Goal: Task Accomplishment & Management: Manage account settings

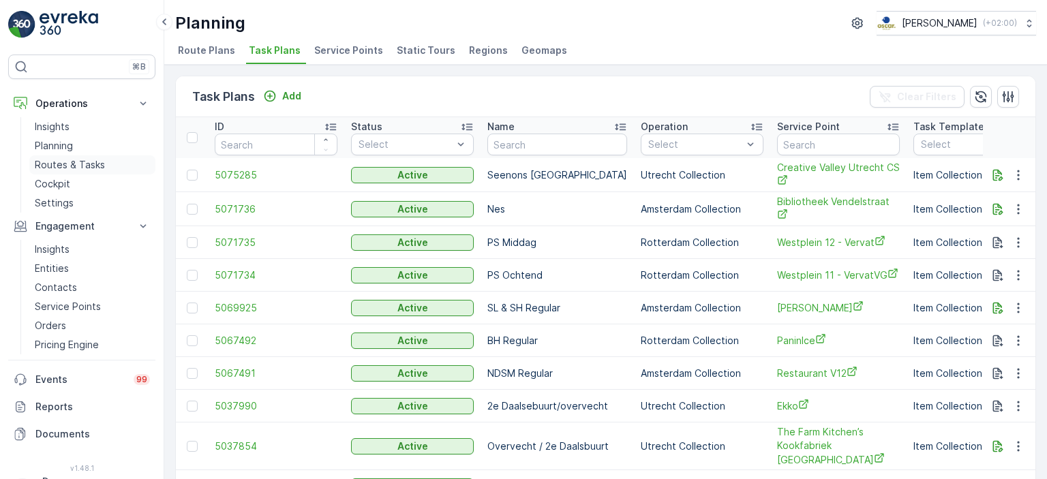
click at [78, 162] on p "Routes & Tasks" at bounding box center [70, 165] width 70 height 14
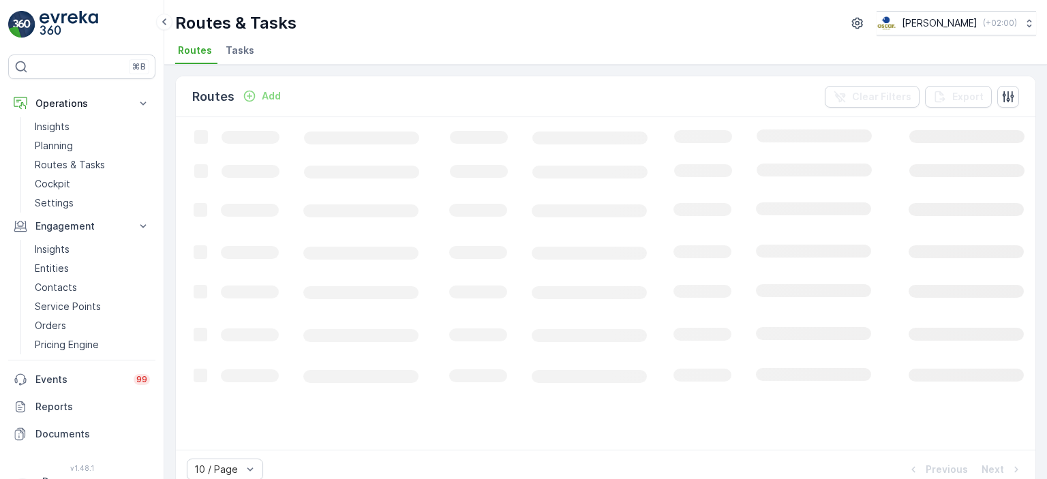
click at [240, 51] on span "Tasks" at bounding box center [240, 51] width 29 height 14
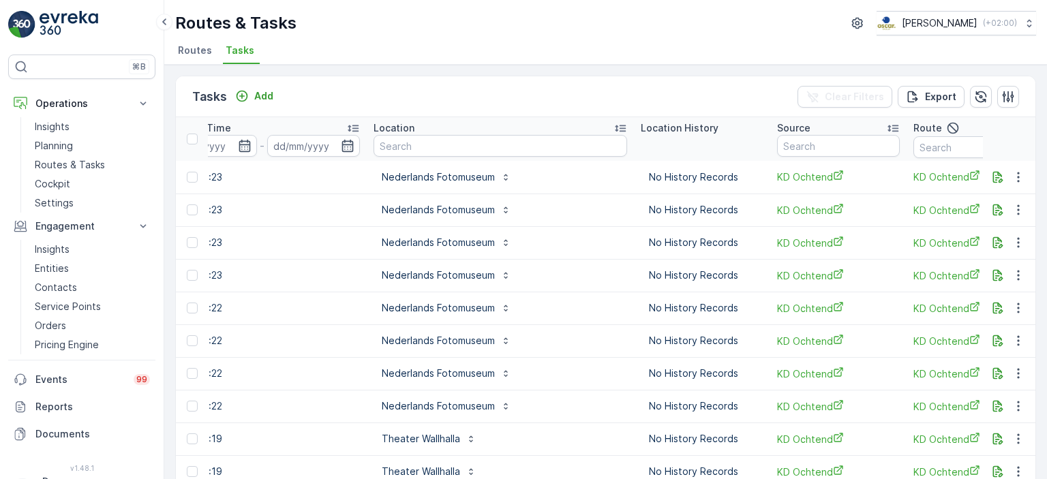
scroll to position [0, 1180]
click at [443, 141] on input "text" at bounding box center [499, 146] width 254 height 22
type input "Keuken apo"
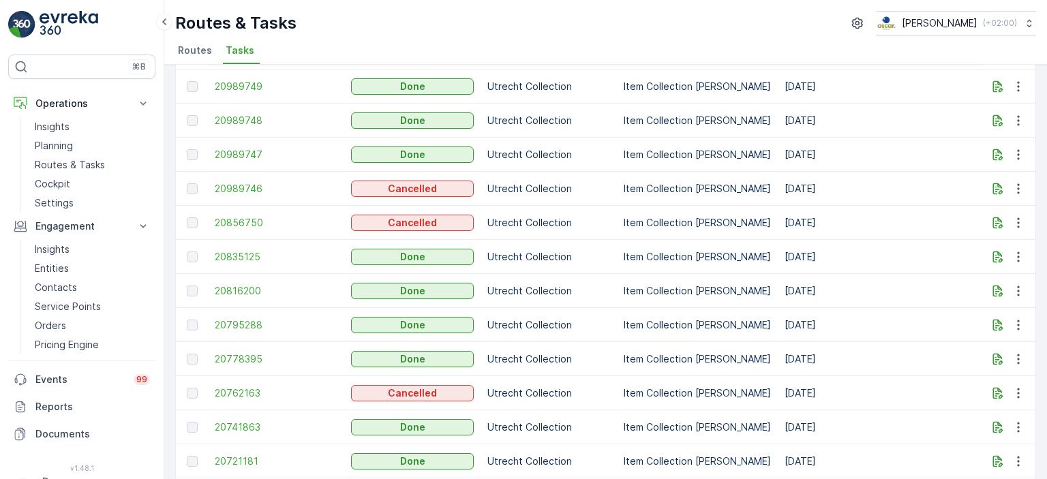
scroll to position [330, 0]
click at [650, 297] on td "Item Collection [PERSON_NAME]" at bounding box center [697, 291] width 161 height 34
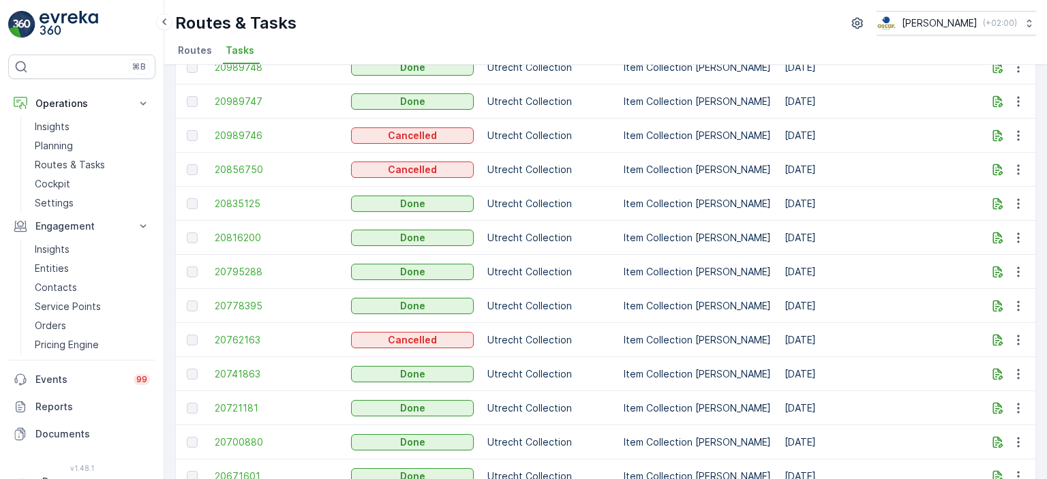
scroll to position [428, 0]
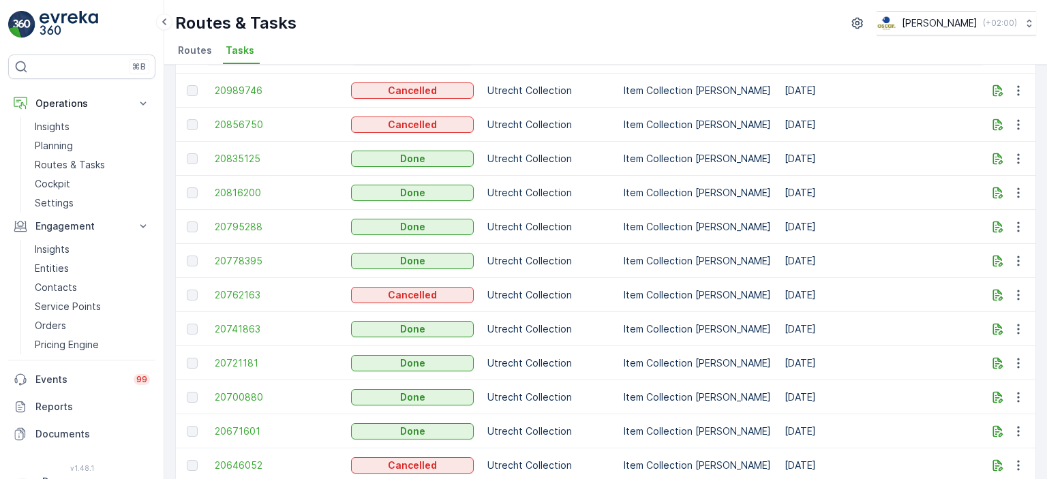
click at [524, 212] on td "Utrecht Collection" at bounding box center [549, 227] width 136 height 34
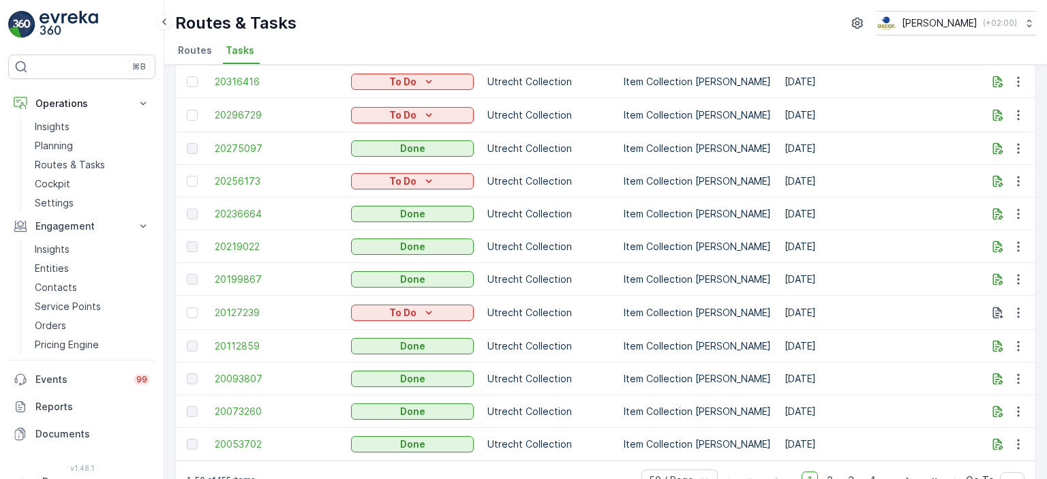
scroll to position [1404, 0]
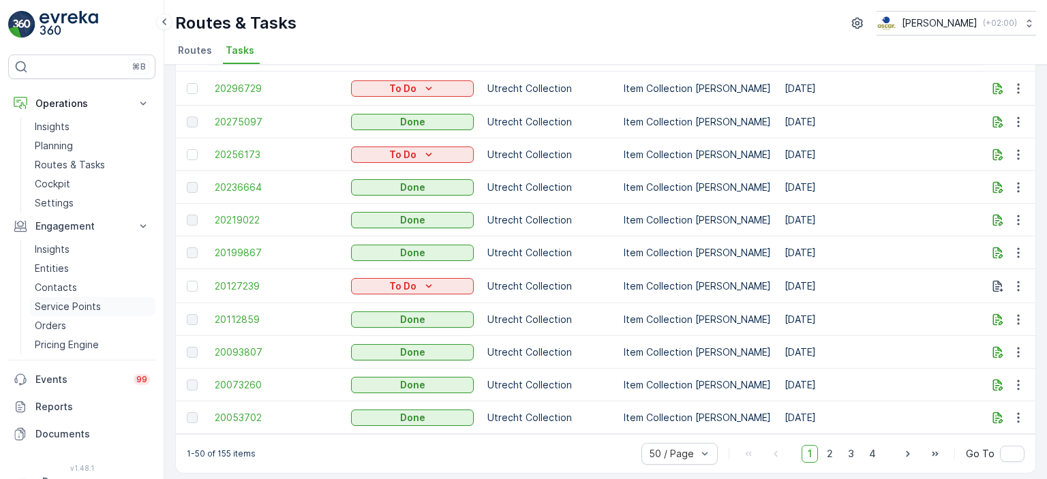
click at [58, 306] on p "Service Points" at bounding box center [68, 307] width 66 height 14
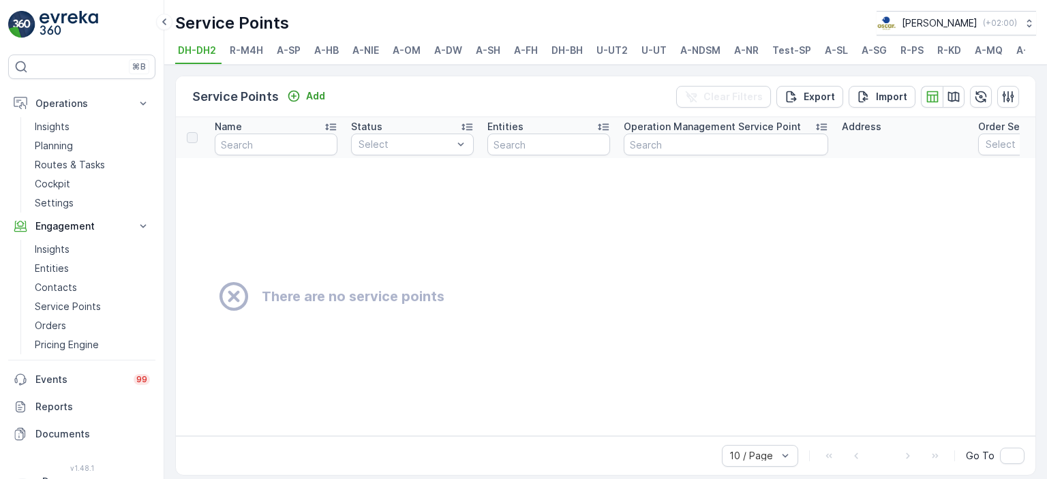
click at [649, 51] on span "U-UT" at bounding box center [654, 51] width 25 height 14
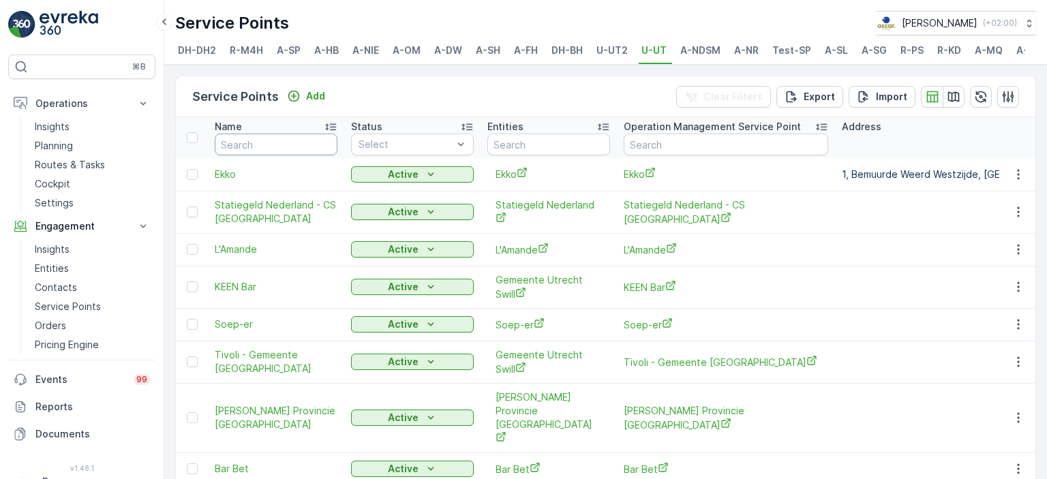
click at [298, 147] on input "text" at bounding box center [276, 145] width 123 height 22
type input "statie"
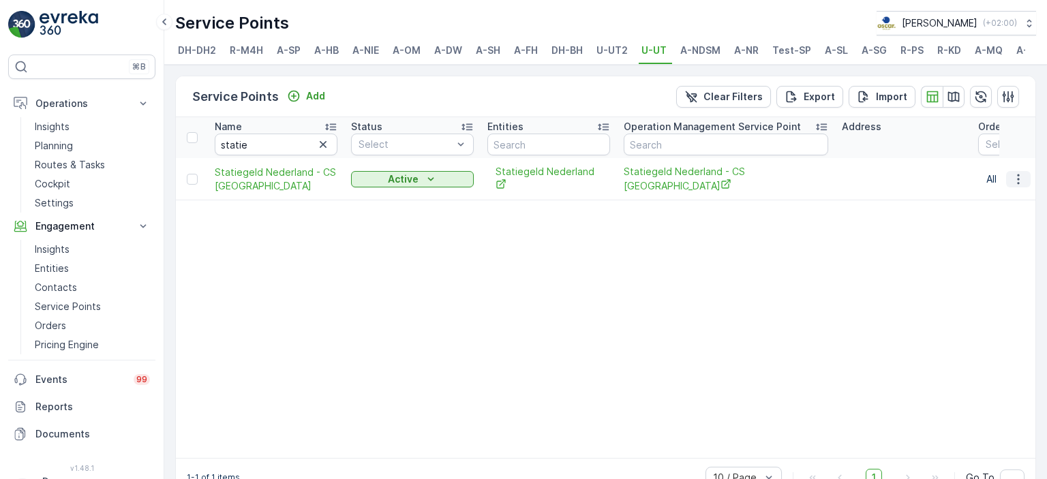
click at [1013, 185] on icon "button" at bounding box center [1019, 180] width 14 height 14
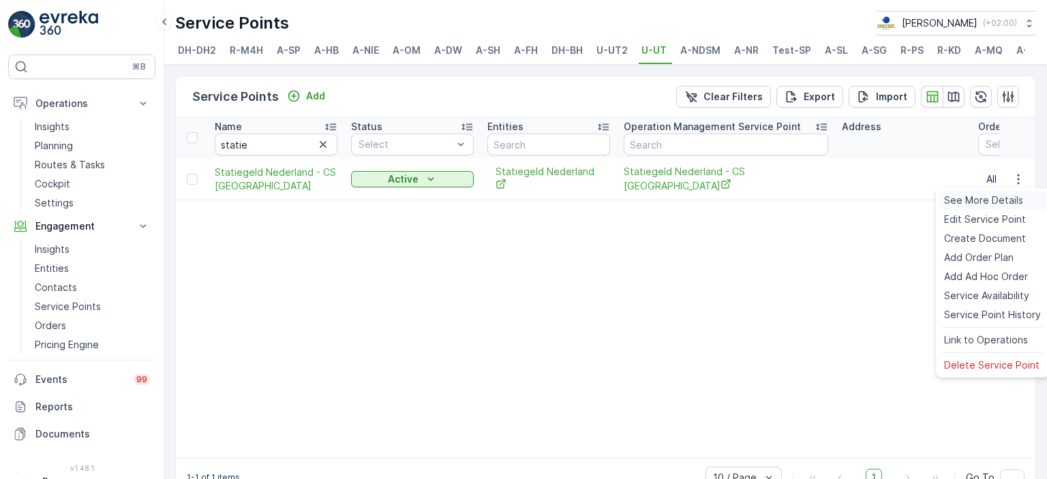
click at [998, 198] on span "See More Details" at bounding box center [983, 201] width 79 height 14
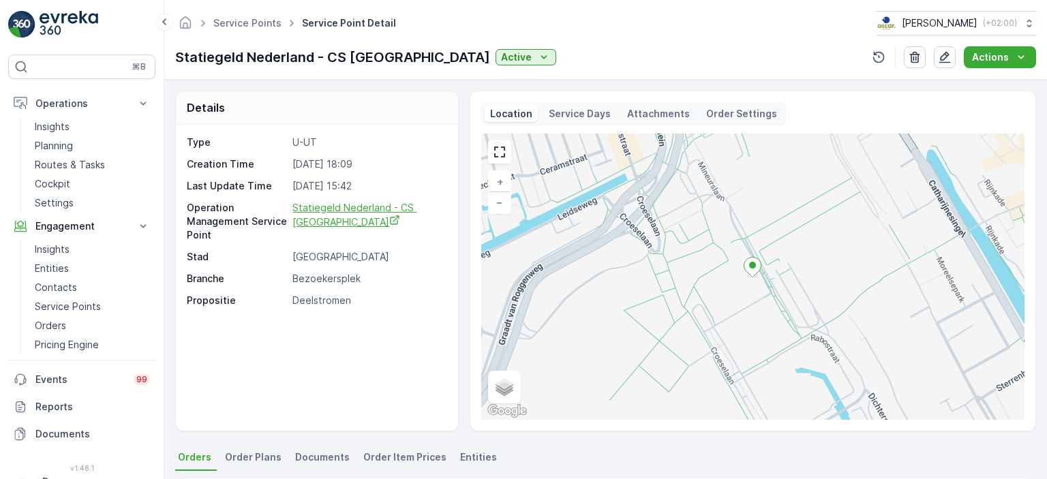
click at [322, 218] on span "Statiegeld Nederland - CS [GEOGRAPHIC_DATA]" at bounding box center [355, 215] width 124 height 26
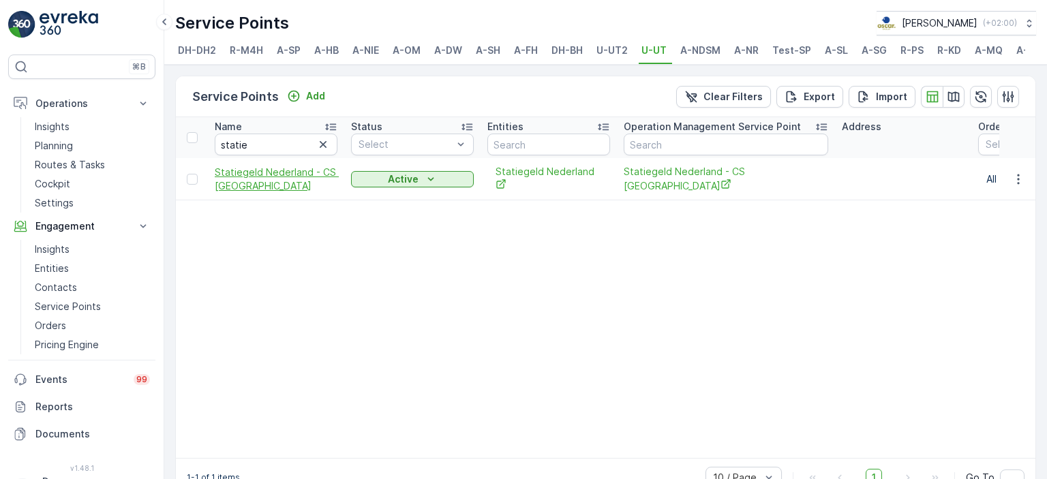
click at [279, 174] on span "Statiegeld Nederland - CS [GEOGRAPHIC_DATA]" at bounding box center [276, 179] width 123 height 27
click at [1016, 179] on icon "button" at bounding box center [1019, 180] width 14 height 14
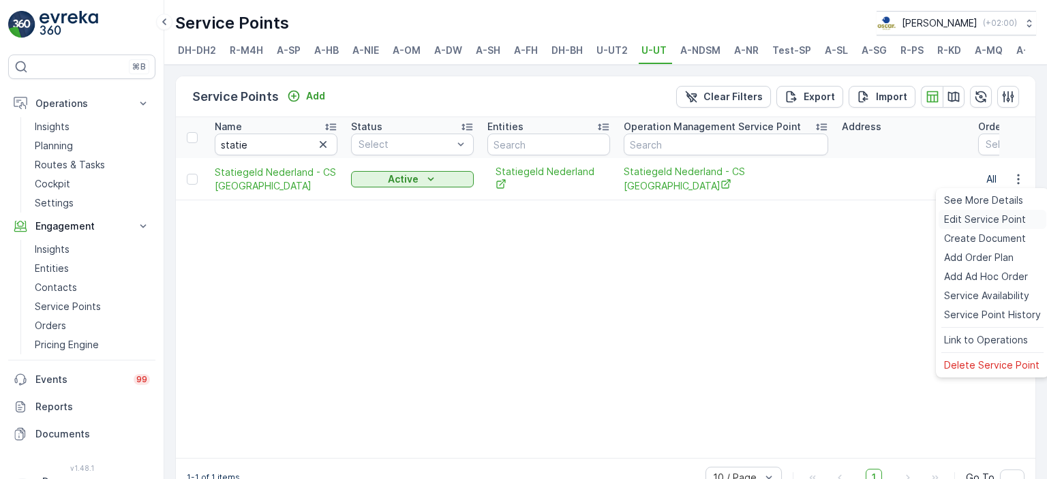
click at [989, 220] on span "Edit Service Point" at bounding box center [985, 220] width 82 height 14
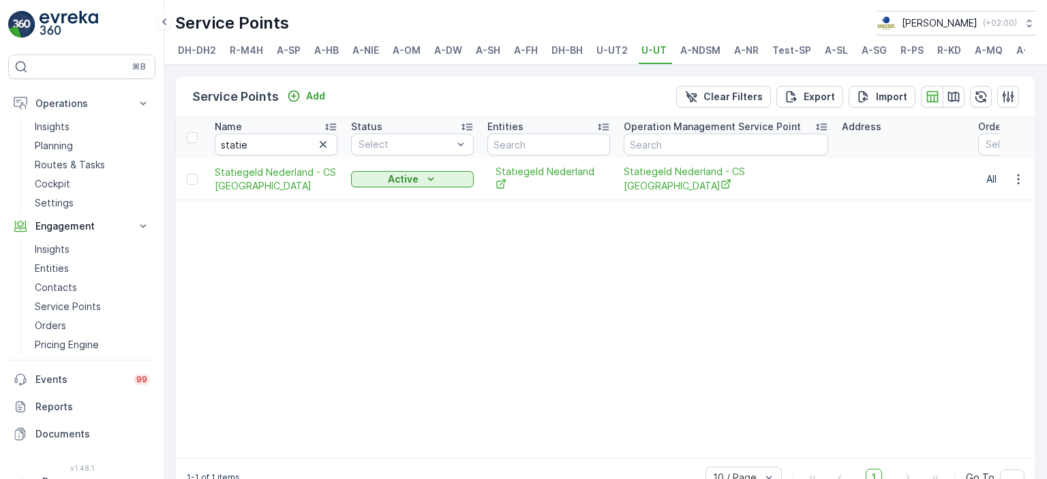
click at [42, 30] on img at bounding box center [69, 24] width 59 height 27
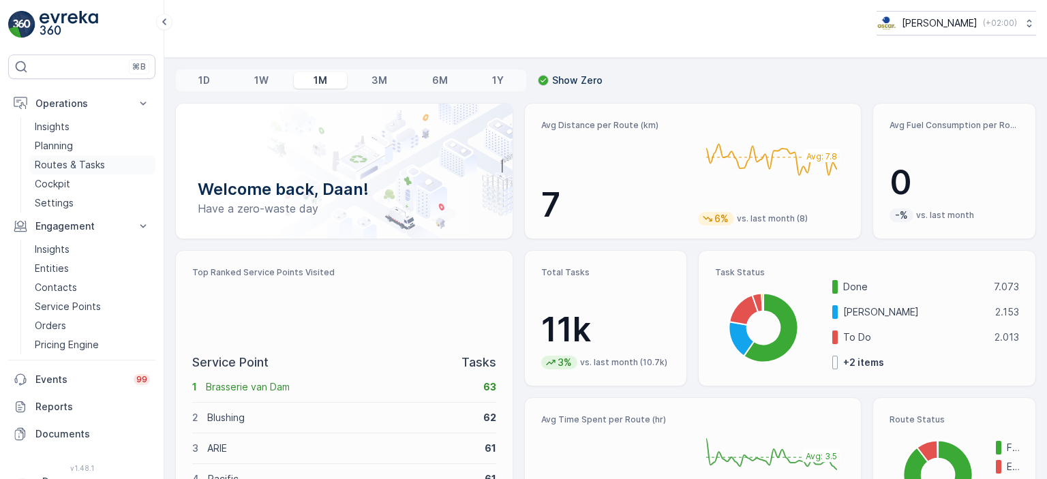
click at [79, 168] on p "Routes & Tasks" at bounding box center [70, 165] width 70 height 14
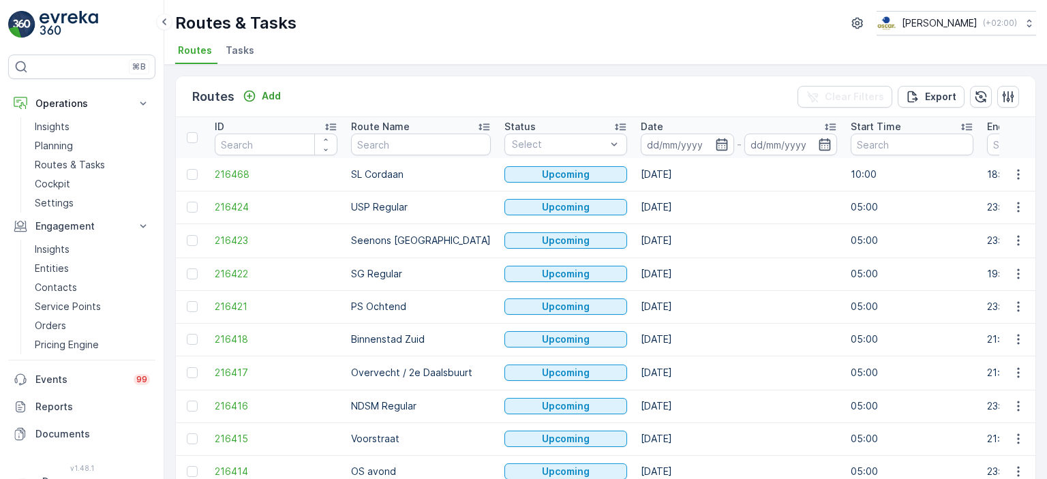
click at [241, 51] on span "Tasks" at bounding box center [240, 51] width 29 height 14
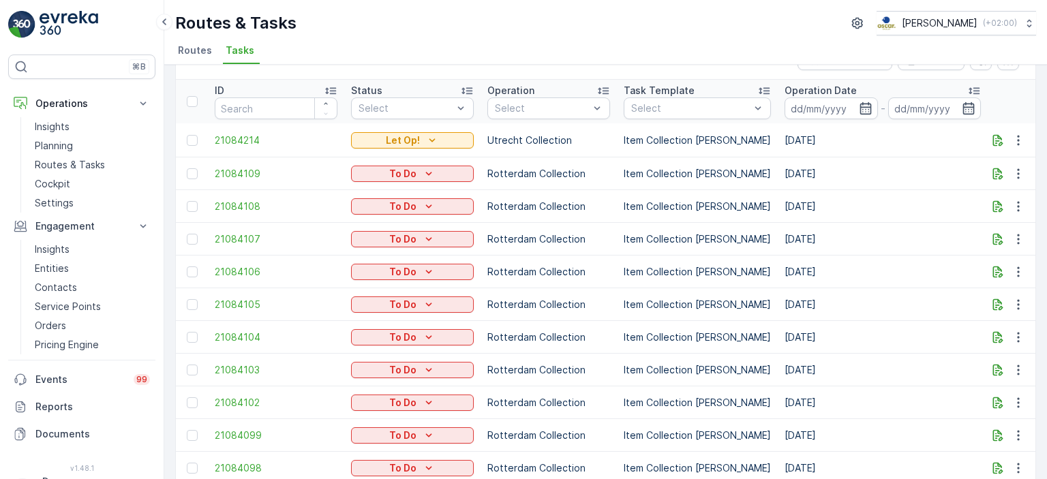
drag, startPoint x: 801, startPoint y: 265, endPoint x: 813, endPoint y: 259, distance: 13.7
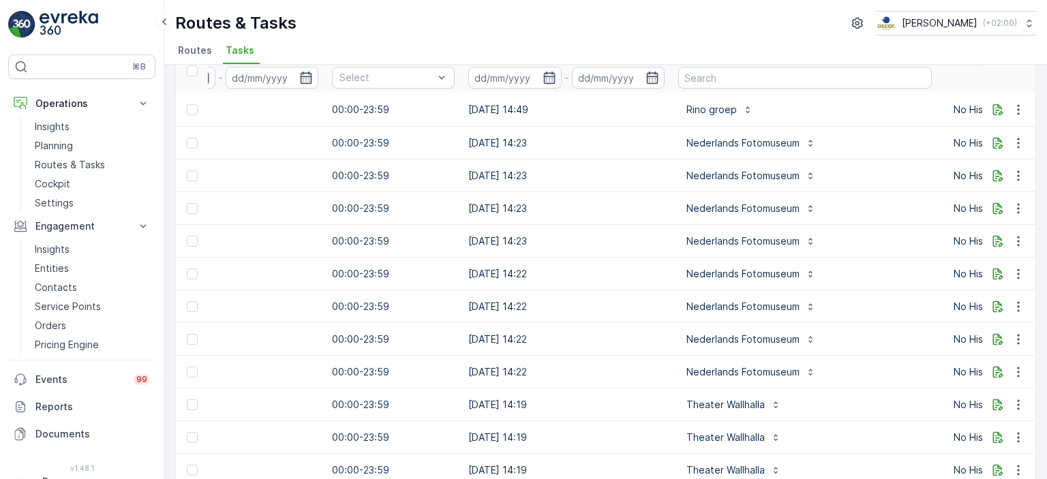
scroll to position [0, 977]
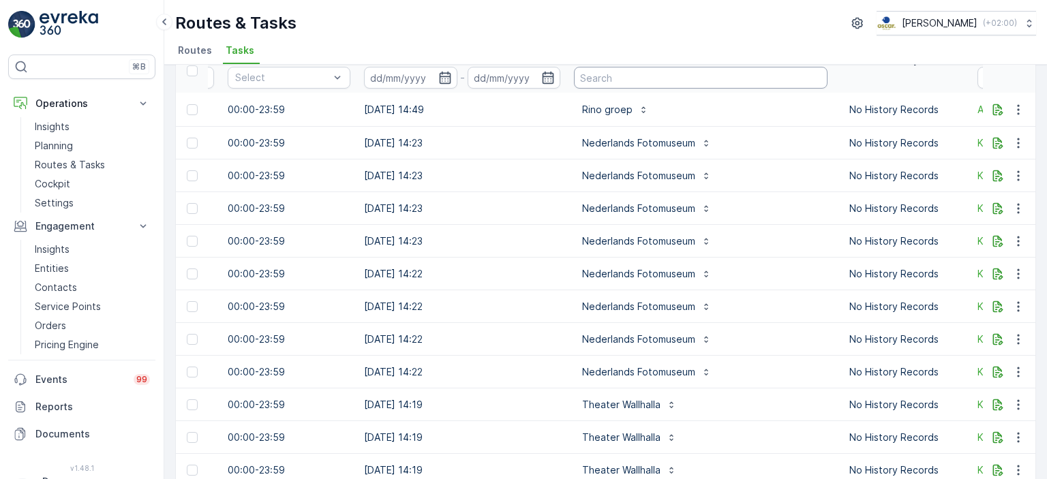
click at [713, 83] on input "text" at bounding box center [701, 78] width 254 height 22
type input "batoni"
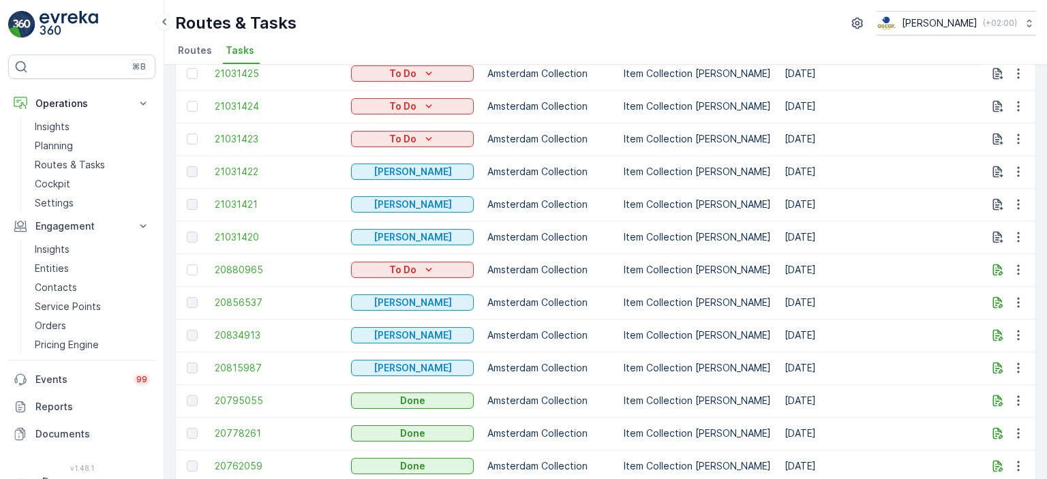
scroll to position [205, 0]
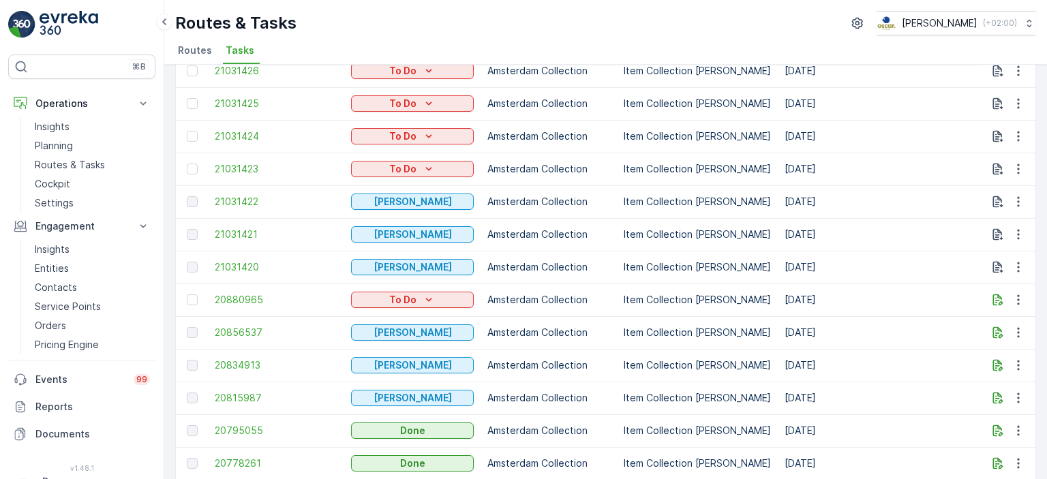
click at [244, 48] on span "Tasks" at bounding box center [240, 51] width 29 height 14
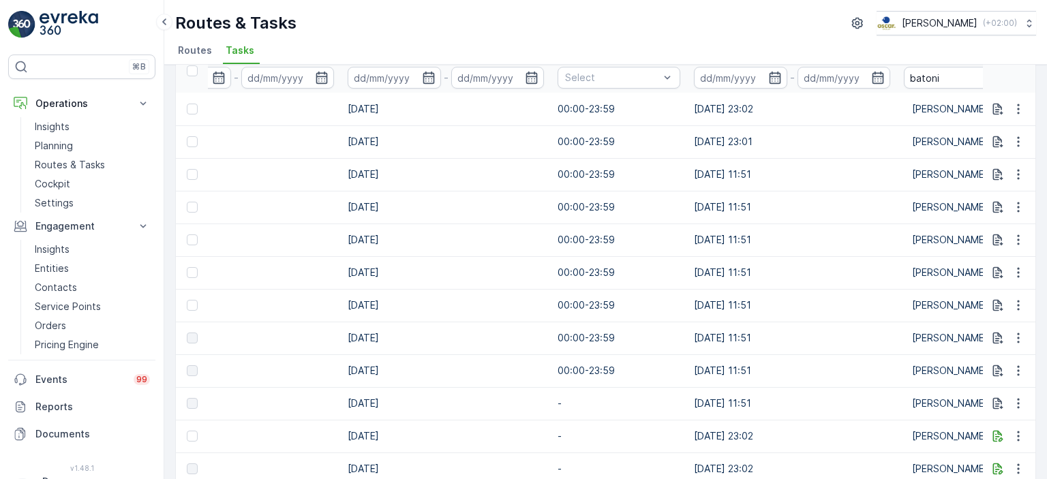
scroll to position [0, 777]
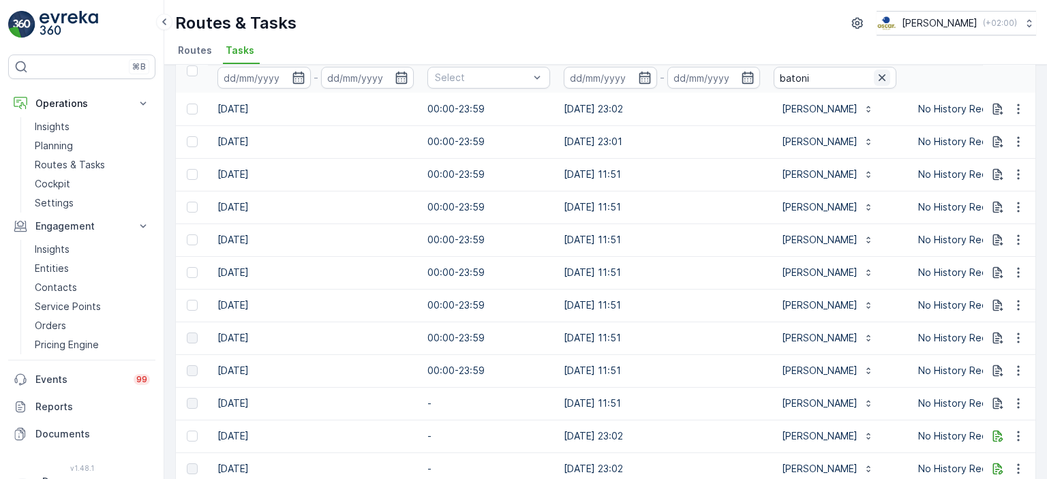
click at [876, 76] on icon "button" at bounding box center [883, 78] width 14 height 14
click at [839, 74] on input "text" at bounding box center [835, 78] width 123 height 22
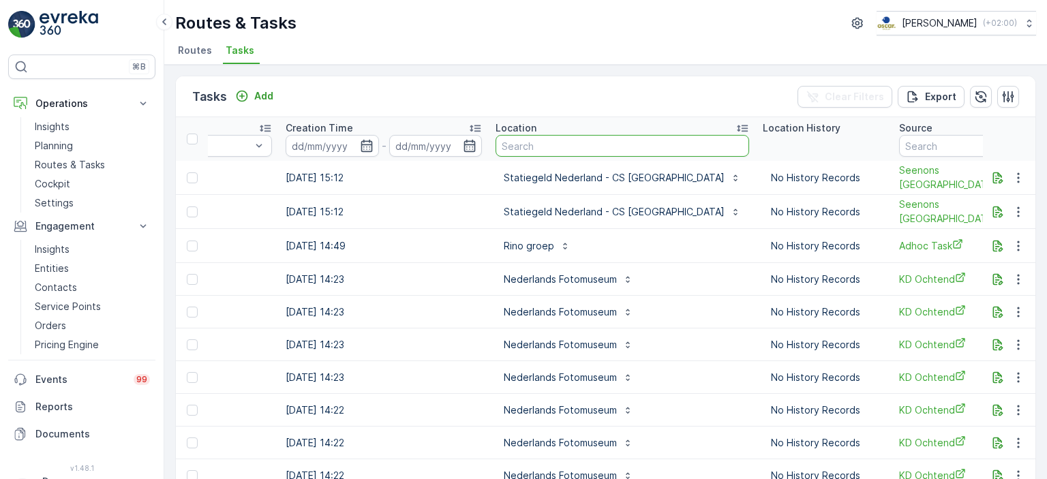
click at [593, 148] on input "text" at bounding box center [623, 146] width 254 height 22
type input "[PERSON_NAME]"
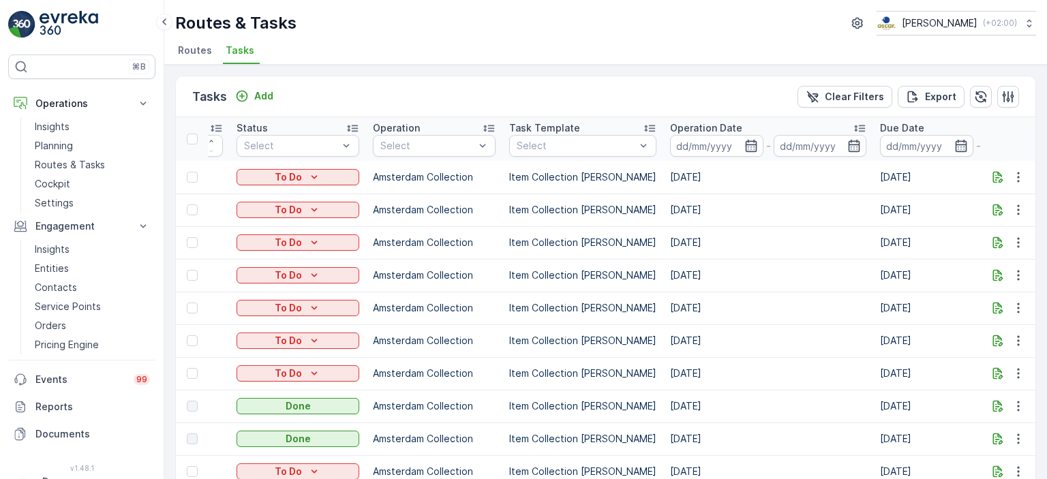
drag, startPoint x: 741, startPoint y: 239, endPoint x: 794, endPoint y: 237, distance: 52.6
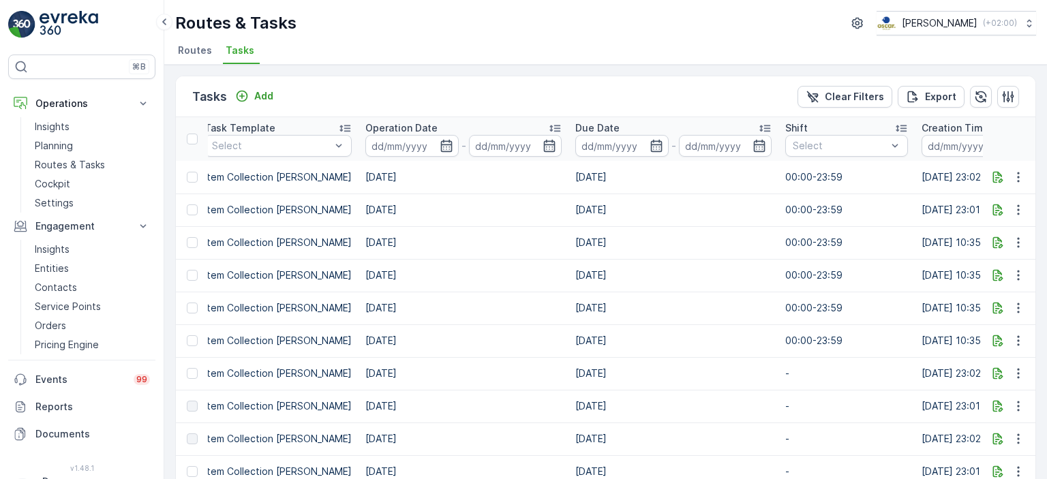
scroll to position [0, 489]
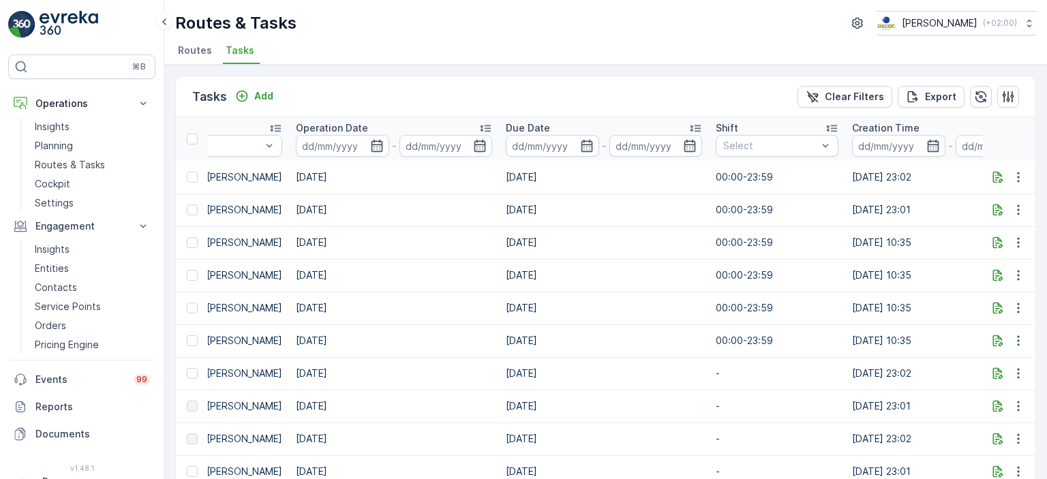
drag, startPoint x: 651, startPoint y: 291, endPoint x: 742, endPoint y: 286, distance: 90.9
drag, startPoint x: 819, startPoint y: 280, endPoint x: 832, endPoint y: 269, distance: 16.5
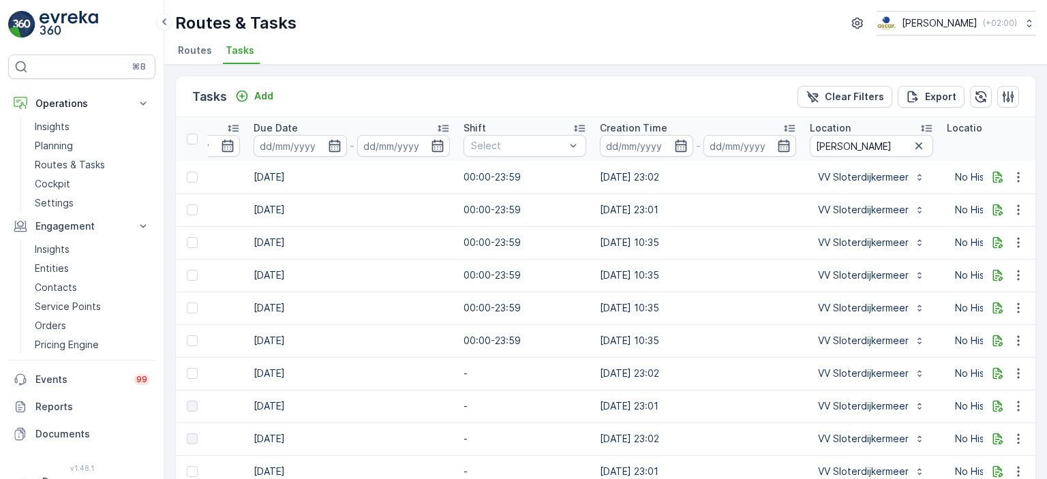
scroll to position [0, 797]
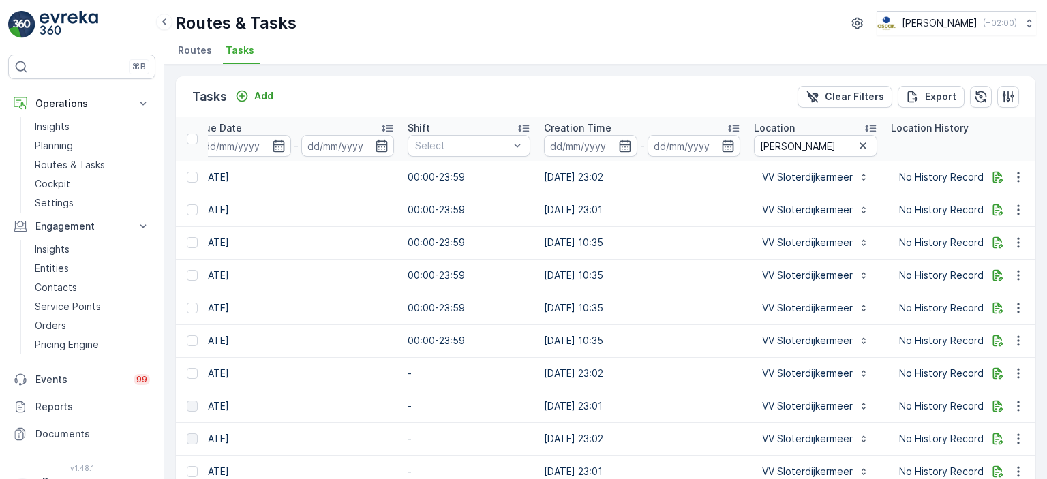
click at [857, 141] on icon "button" at bounding box center [864, 146] width 14 height 14
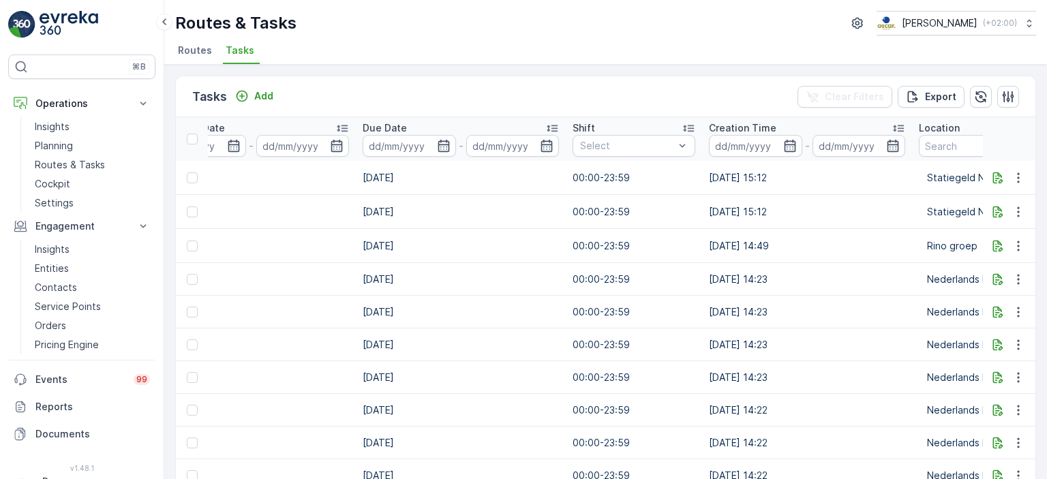
scroll to position [0, 681]
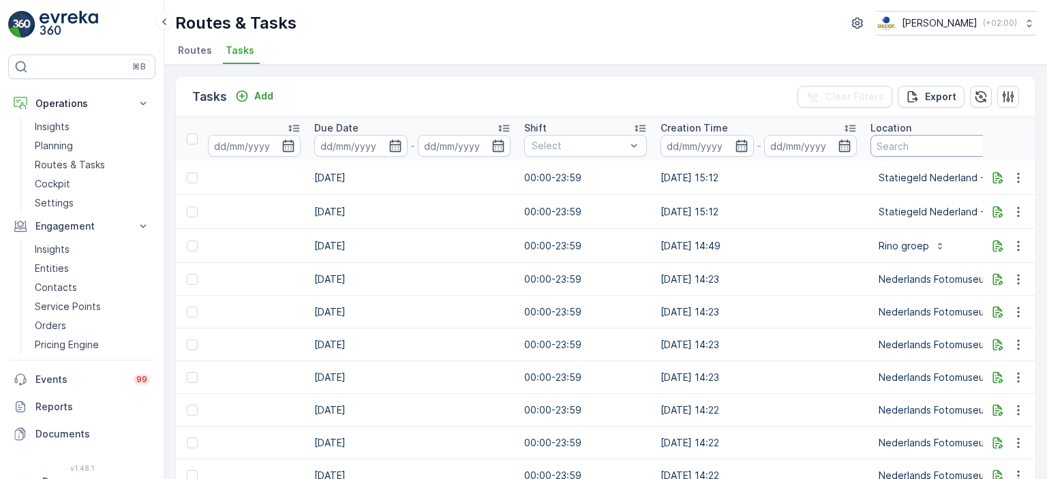
click at [874, 137] on input "text" at bounding box center [998, 146] width 254 height 22
type input "witbaard"
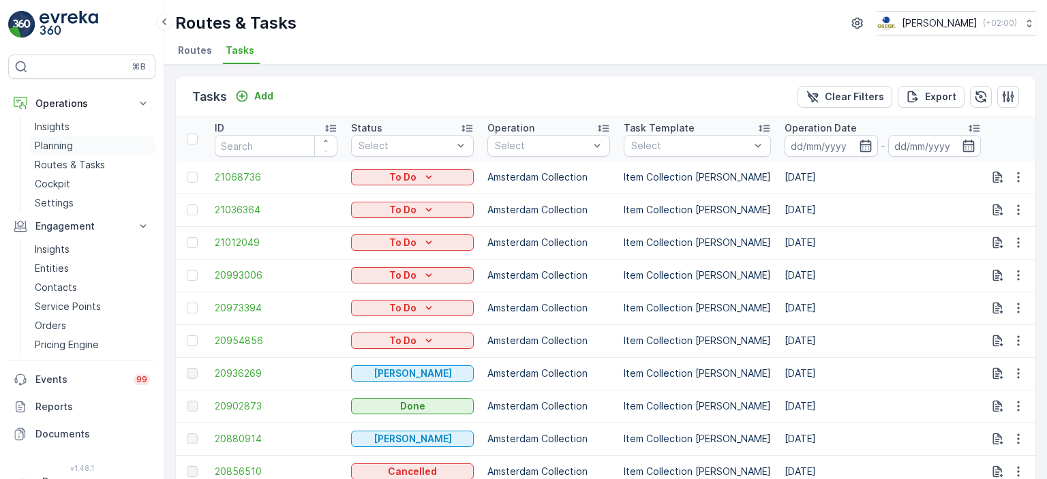
click at [44, 144] on p "Planning" at bounding box center [54, 146] width 38 height 14
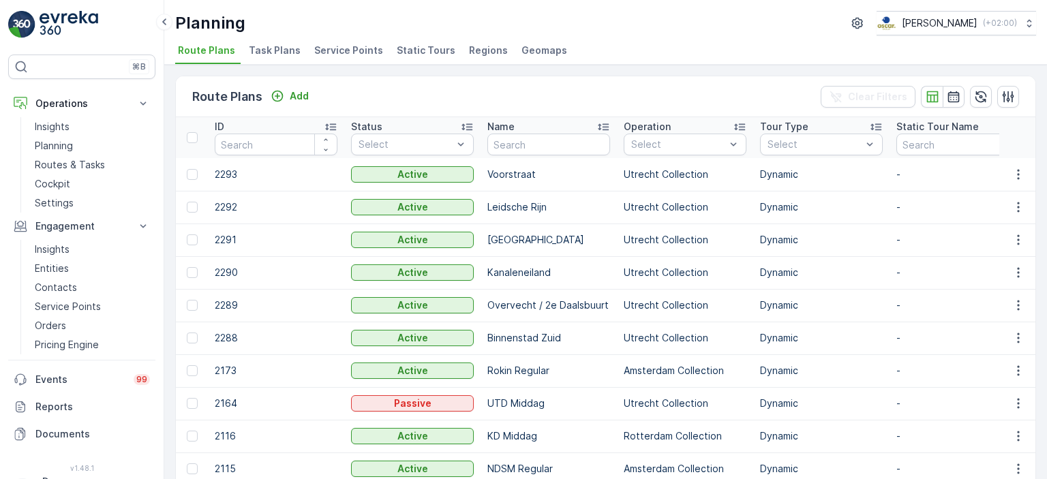
click at [285, 55] on span "Task Plans" at bounding box center [275, 51] width 52 height 14
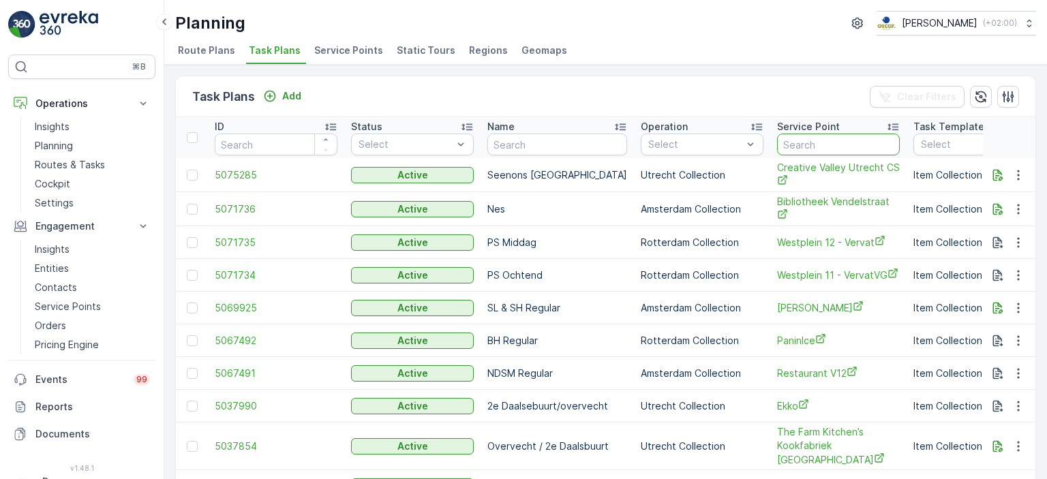
click at [827, 149] on input "text" at bounding box center [838, 145] width 123 height 22
type input "Witbard"
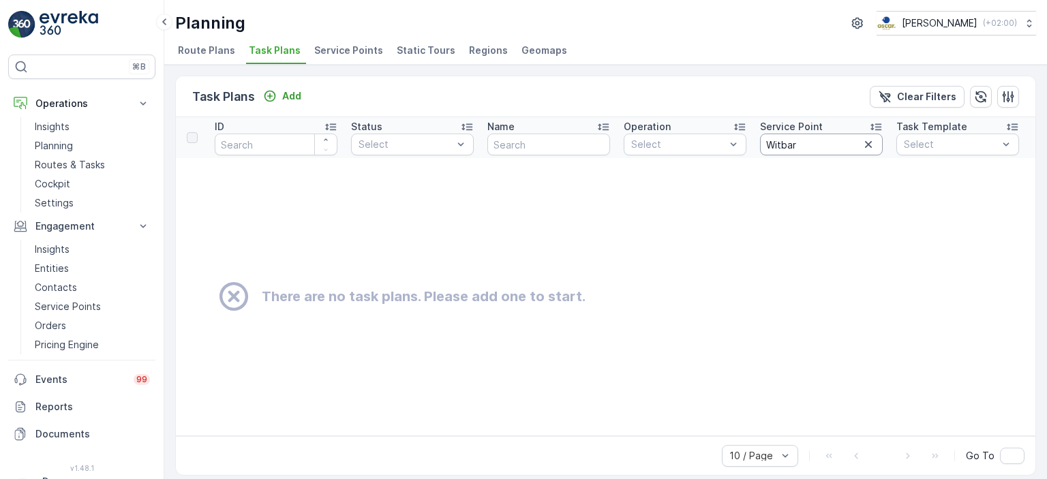
click at [790, 141] on input "Witbar" at bounding box center [821, 145] width 123 height 22
type input "Witbaar"
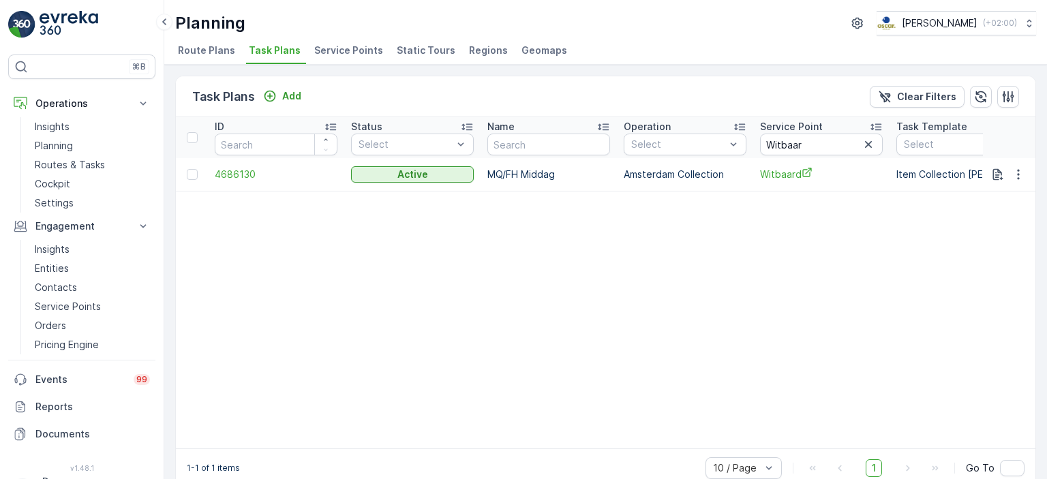
drag, startPoint x: 531, startPoint y: 458, endPoint x: 543, endPoint y: 452, distance: 12.8
click at [543, 452] on div "Task Plans Add Clear Filters ID Status Select Name Operation Select Service Poi…" at bounding box center [605, 282] width 861 height 413
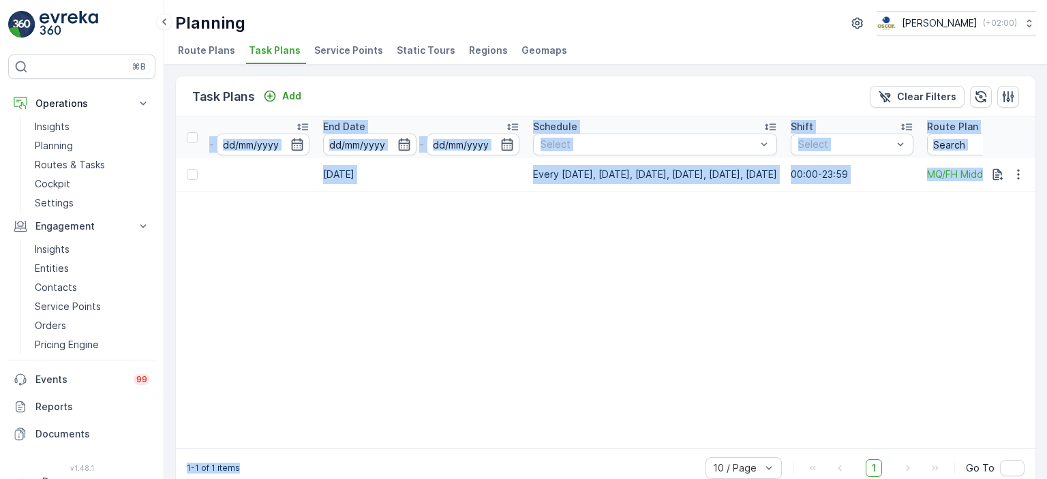
scroll to position [0, 927]
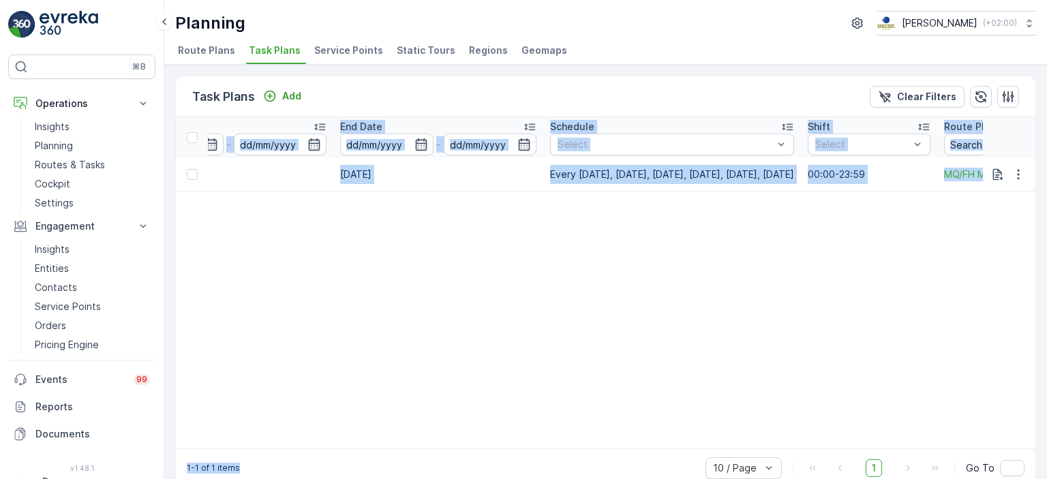
click at [857, 355] on table "ID Status Select Name Operation Select Service Point Witbaar Task Template Sele…" at bounding box center [188, 282] width 1879 height 331
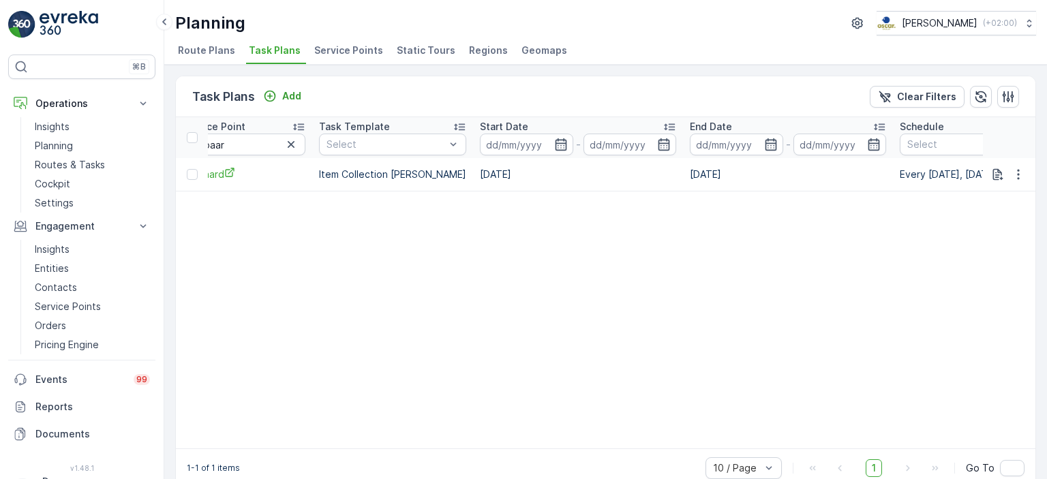
scroll to position [0, 500]
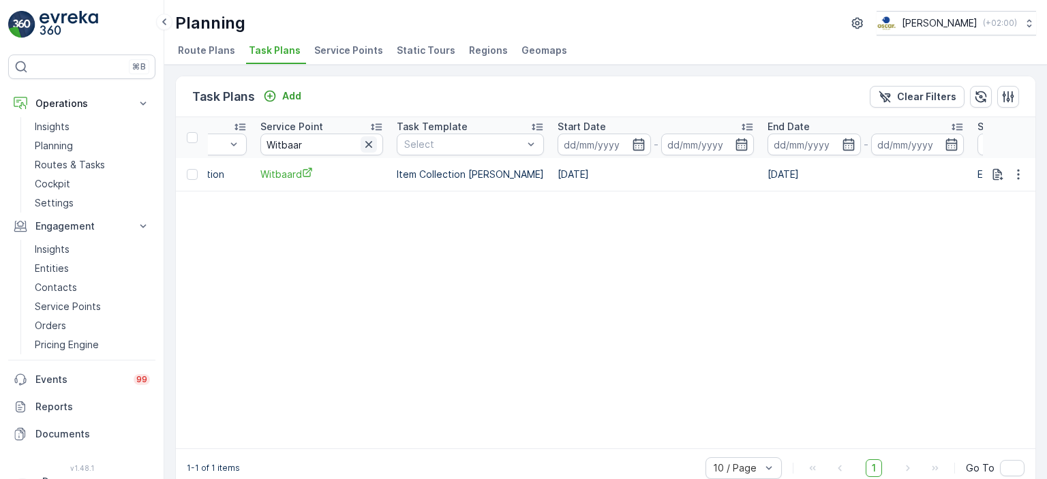
drag, startPoint x: 372, startPoint y: 138, endPoint x: 369, endPoint y: 145, distance: 7.6
click at [371, 138] on icon "button" at bounding box center [369, 145] width 14 height 14
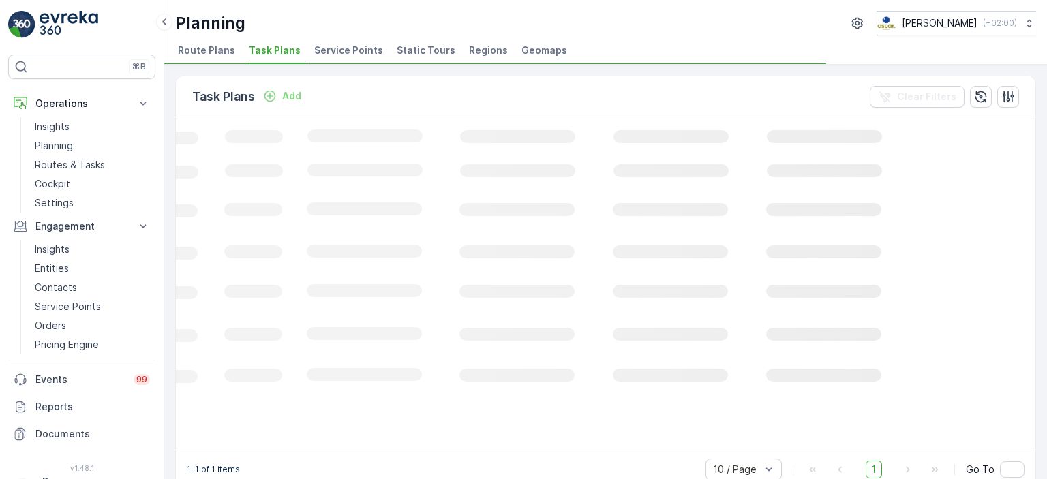
scroll to position [0, 452]
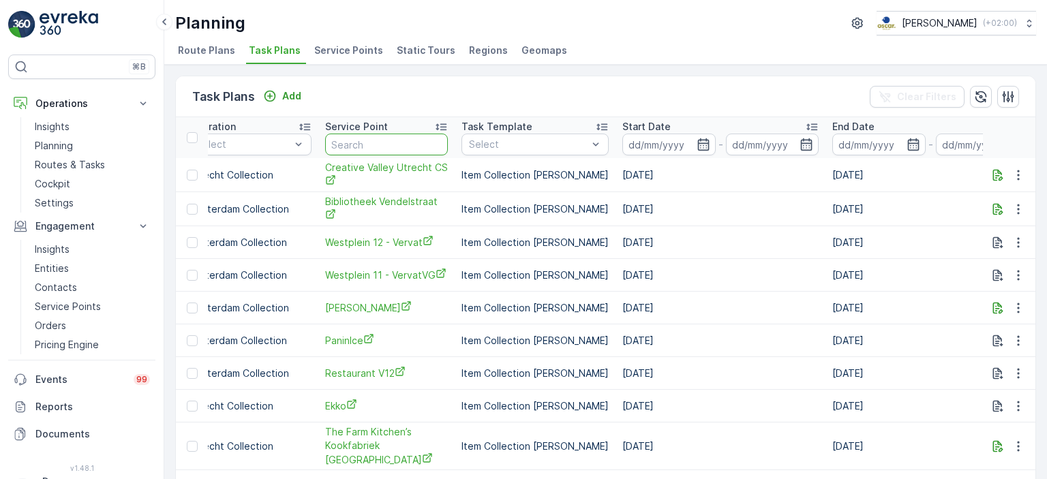
click at [359, 139] on input "text" at bounding box center [386, 145] width 123 height 22
type input "friet"
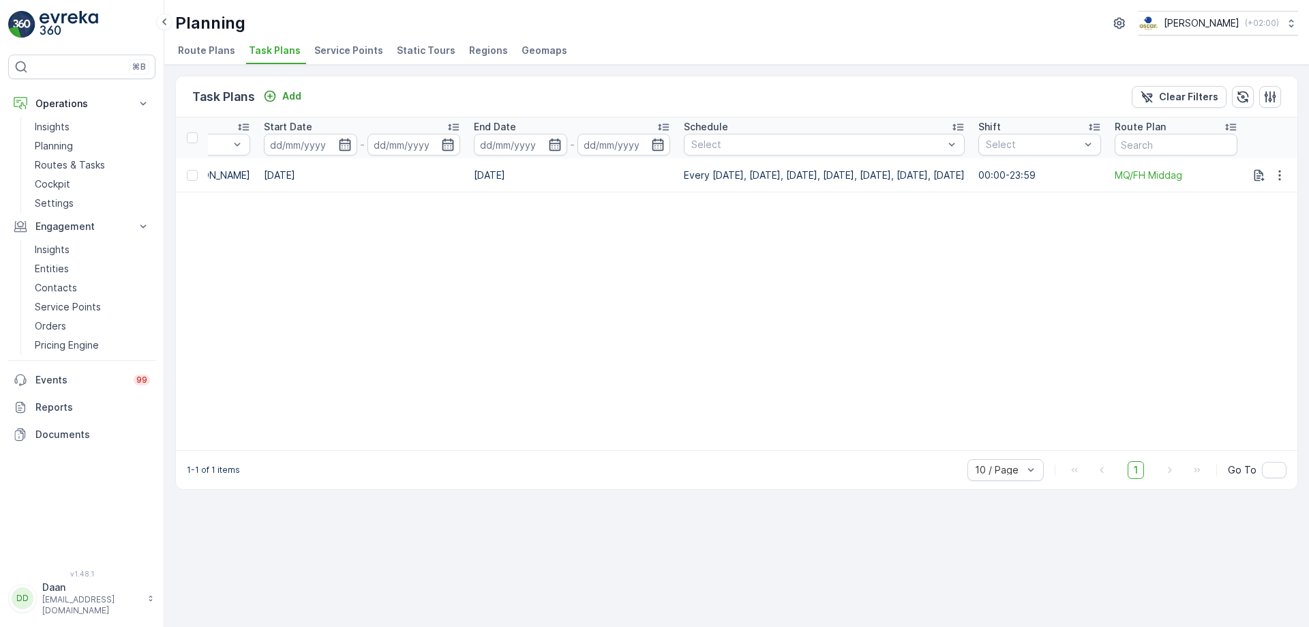
scroll to position [0, 831]
click at [278, 46] on span "Task Plans" at bounding box center [275, 51] width 52 height 14
click at [271, 46] on span "Task Plans" at bounding box center [275, 51] width 52 height 14
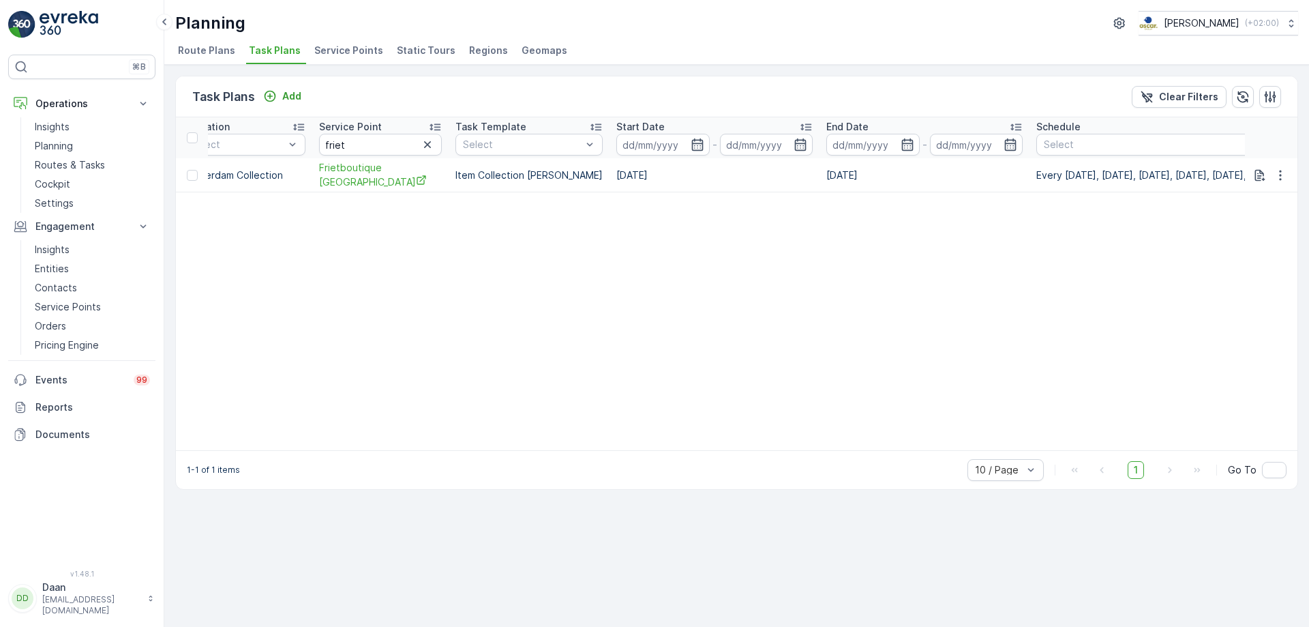
scroll to position [0, 378]
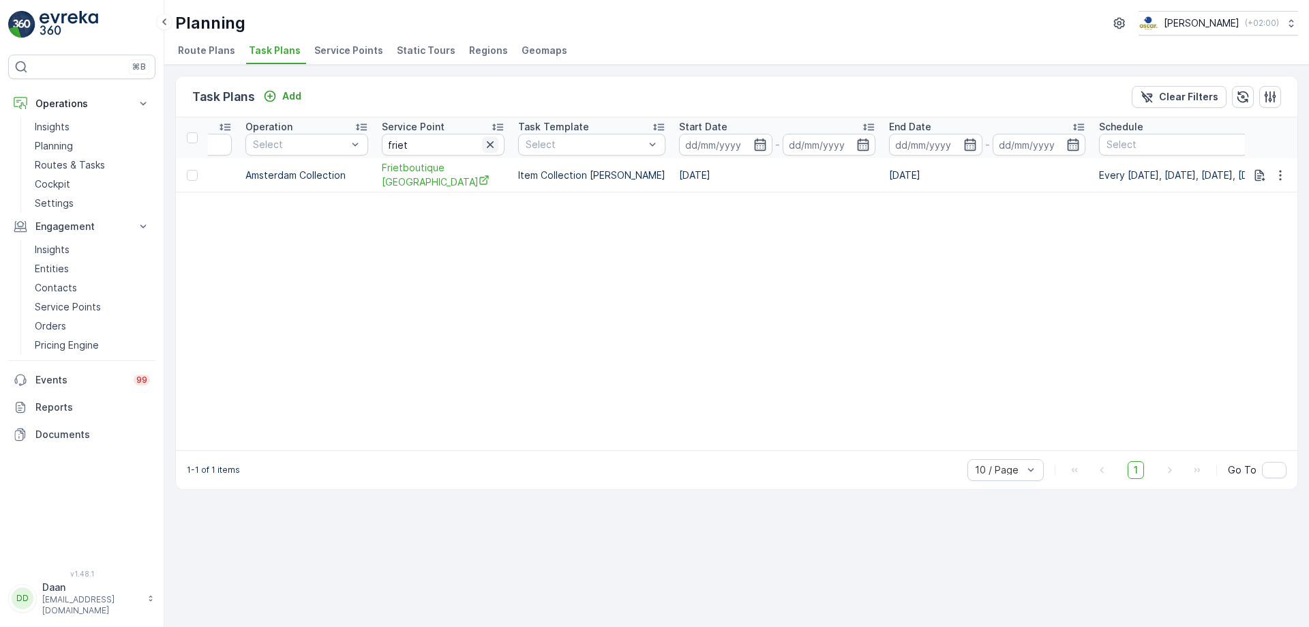
click at [496, 144] on icon "button" at bounding box center [490, 145] width 14 height 14
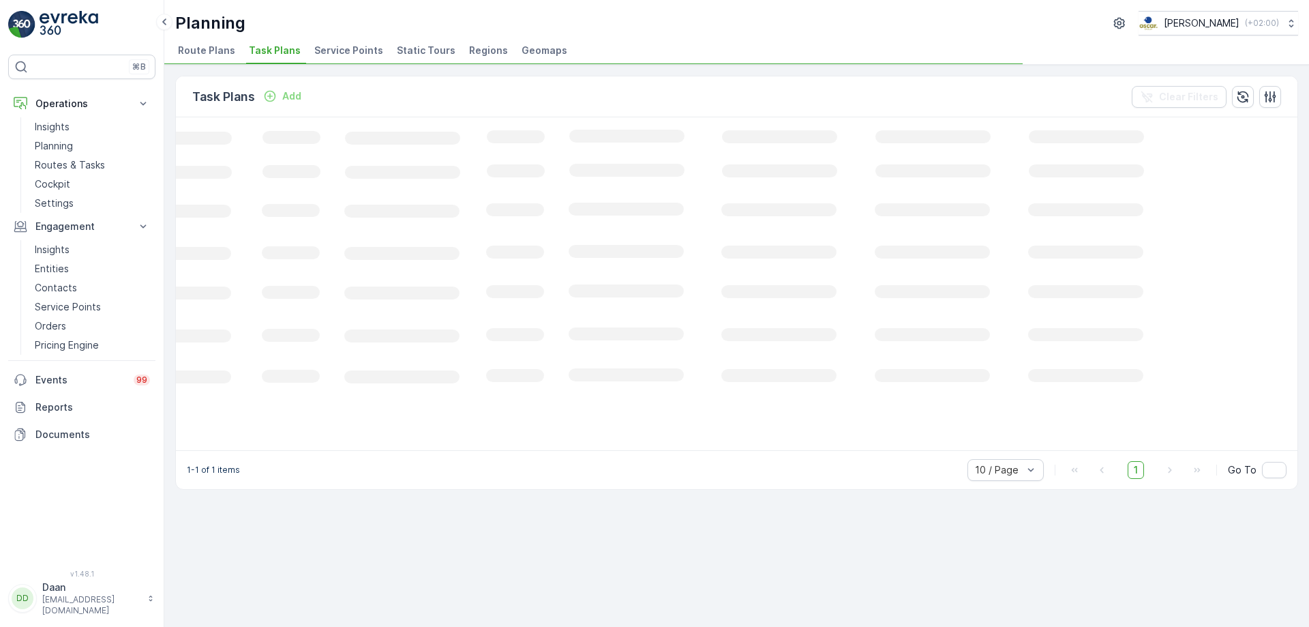
scroll to position [0, 188]
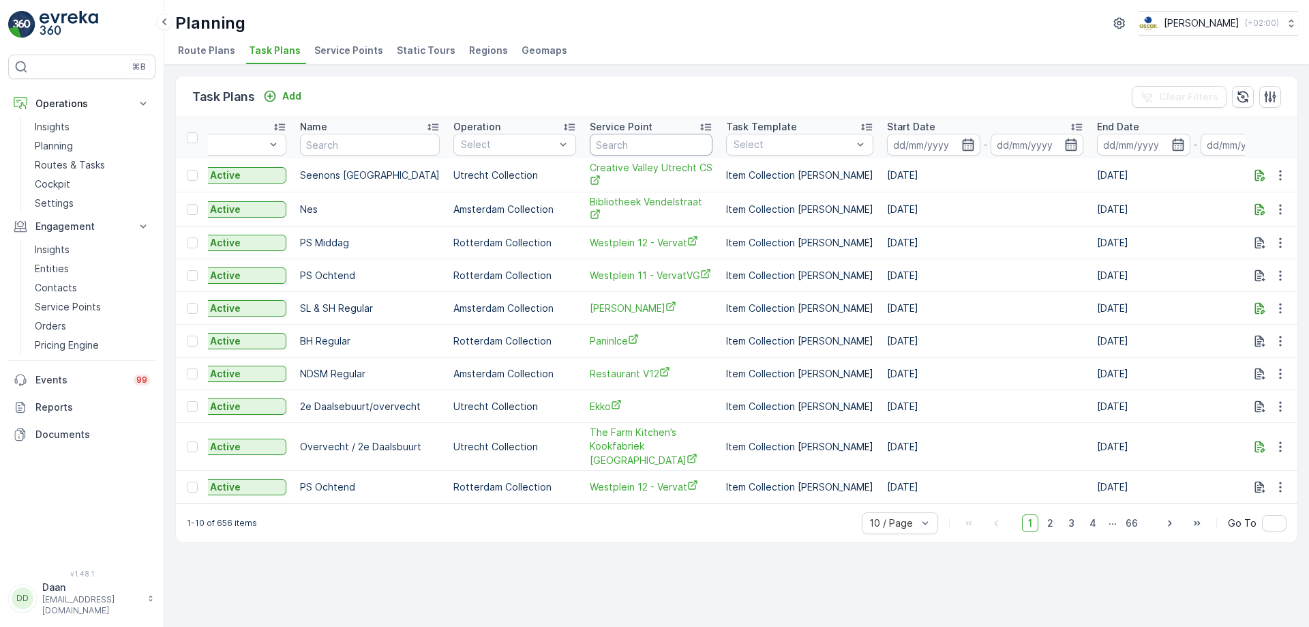
click at [638, 138] on input "text" at bounding box center [651, 145] width 123 height 22
click at [1047, 440] on icon "button" at bounding box center [1281, 447] width 14 height 14
click at [1047, 479] on span "Edit Task Plan" at bounding box center [1256, 478] width 63 height 14
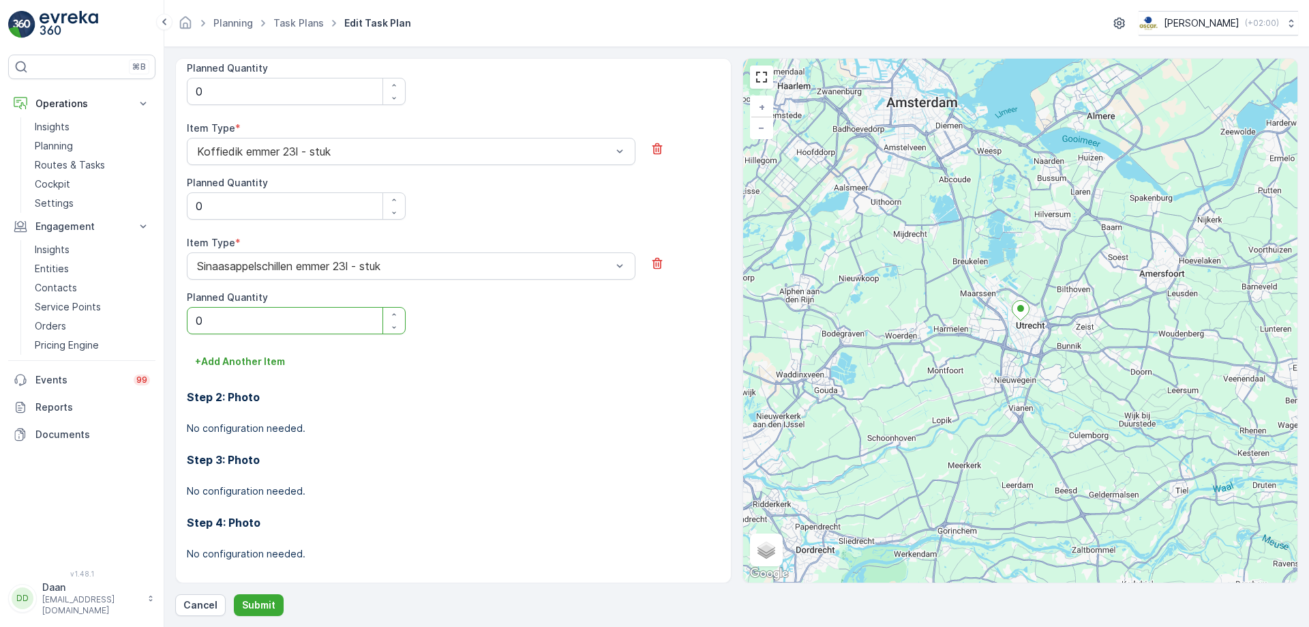
scroll to position [456, 0]
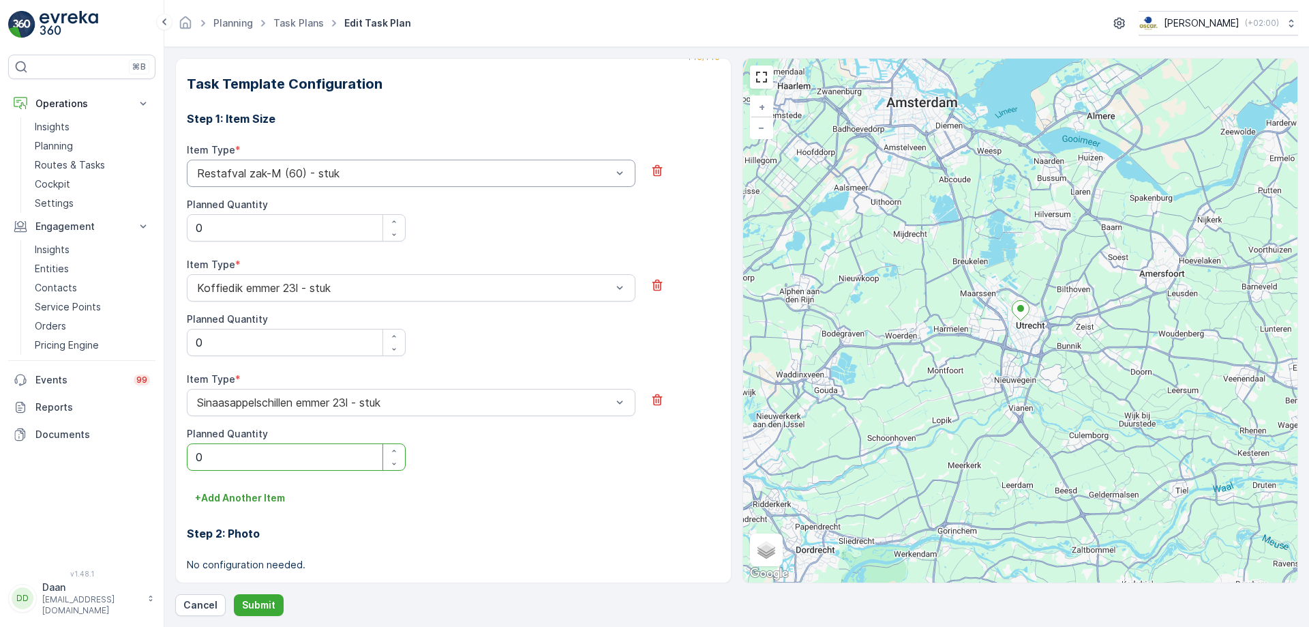
click at [454, 181] on div "Restafval zak-M (60) - stuk" at bounding box center [411, 173] width 449 height 27
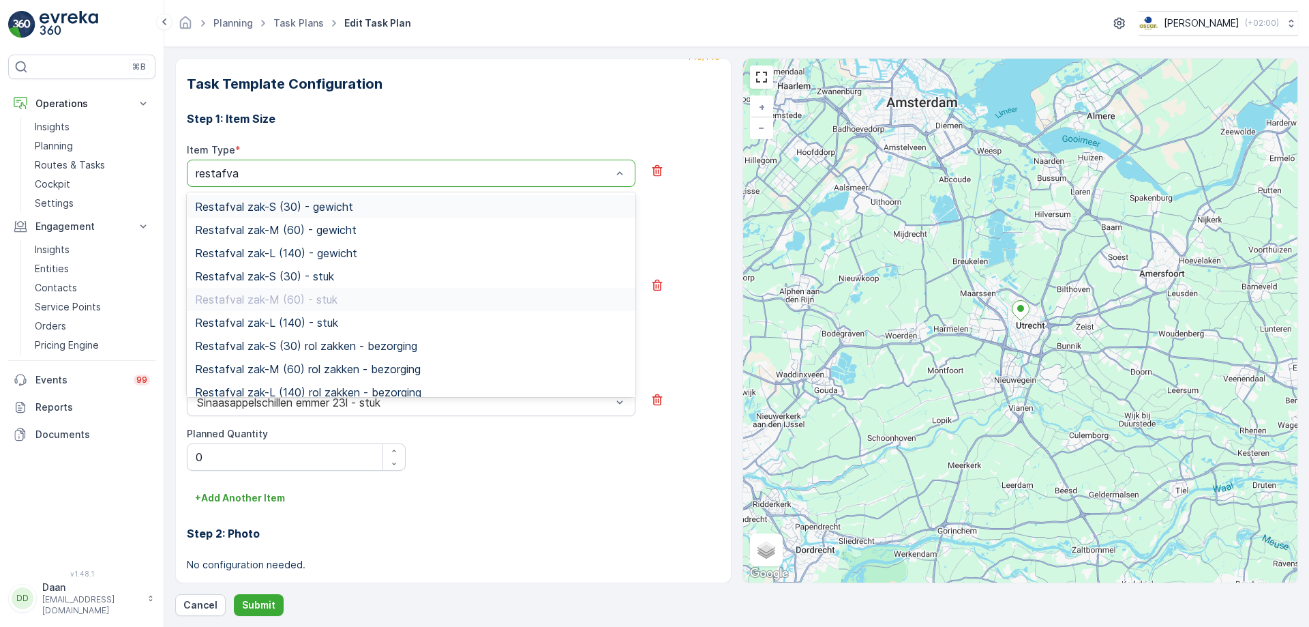
type input "restafval"
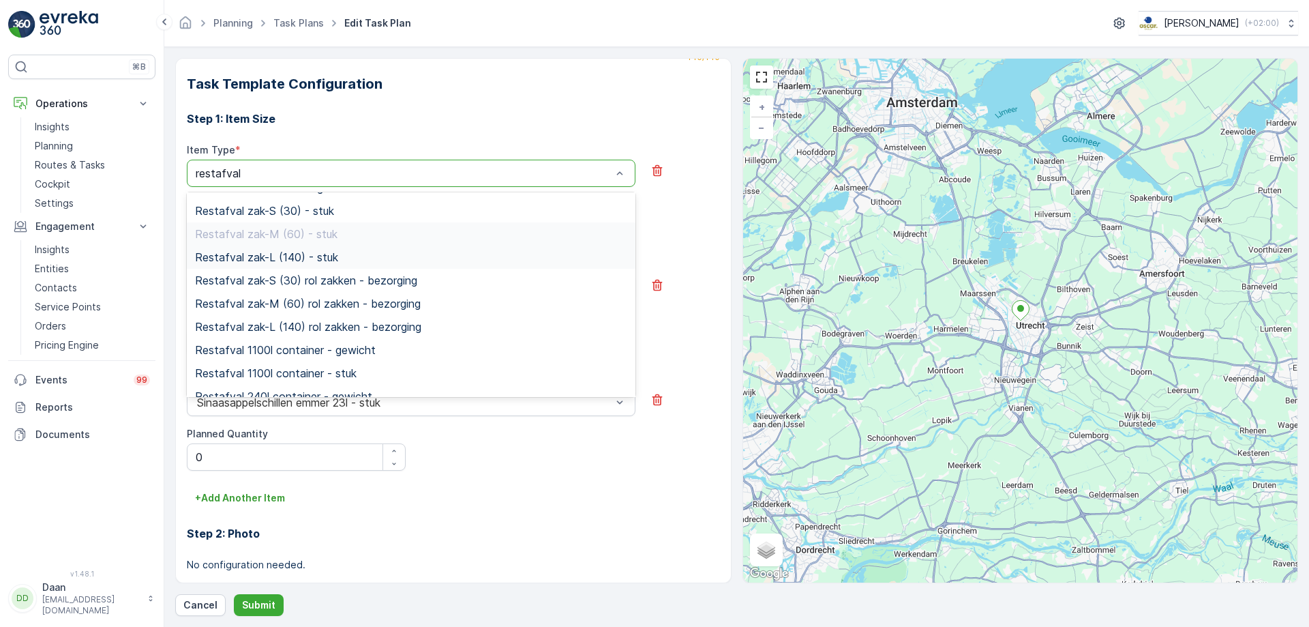
scroll to position [136, 0]
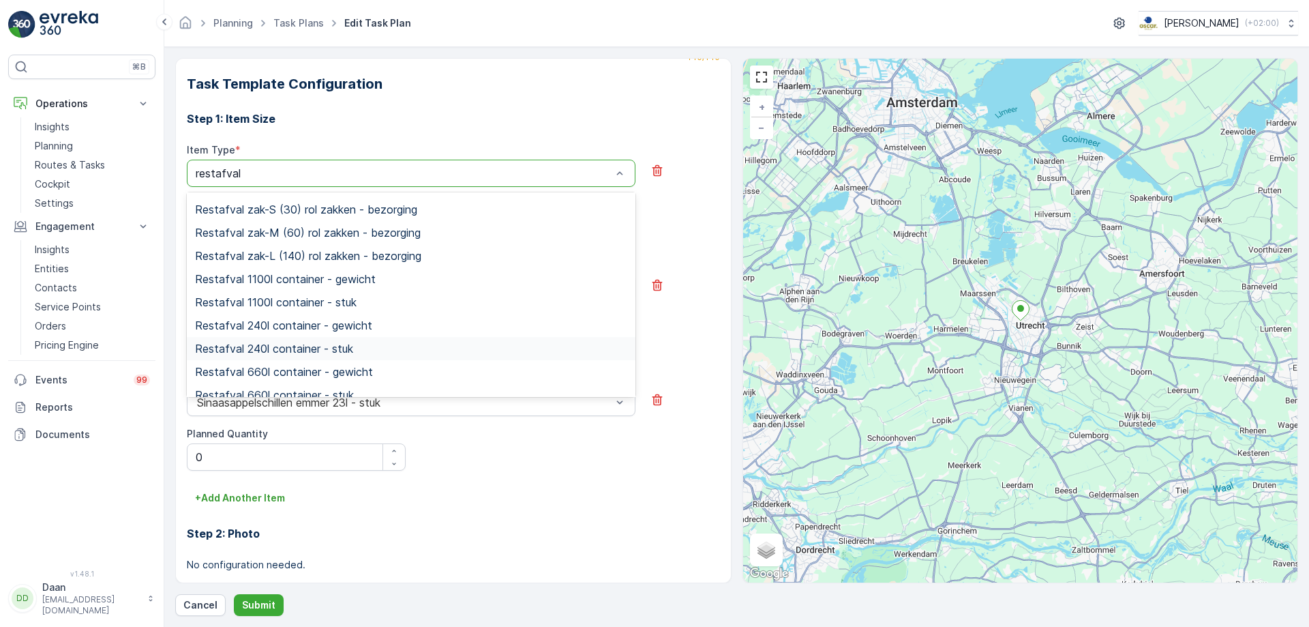
click at [419, 344] on div "Restafval 240l container - stuk" at bounding box center [411, 348] width 432 height 12
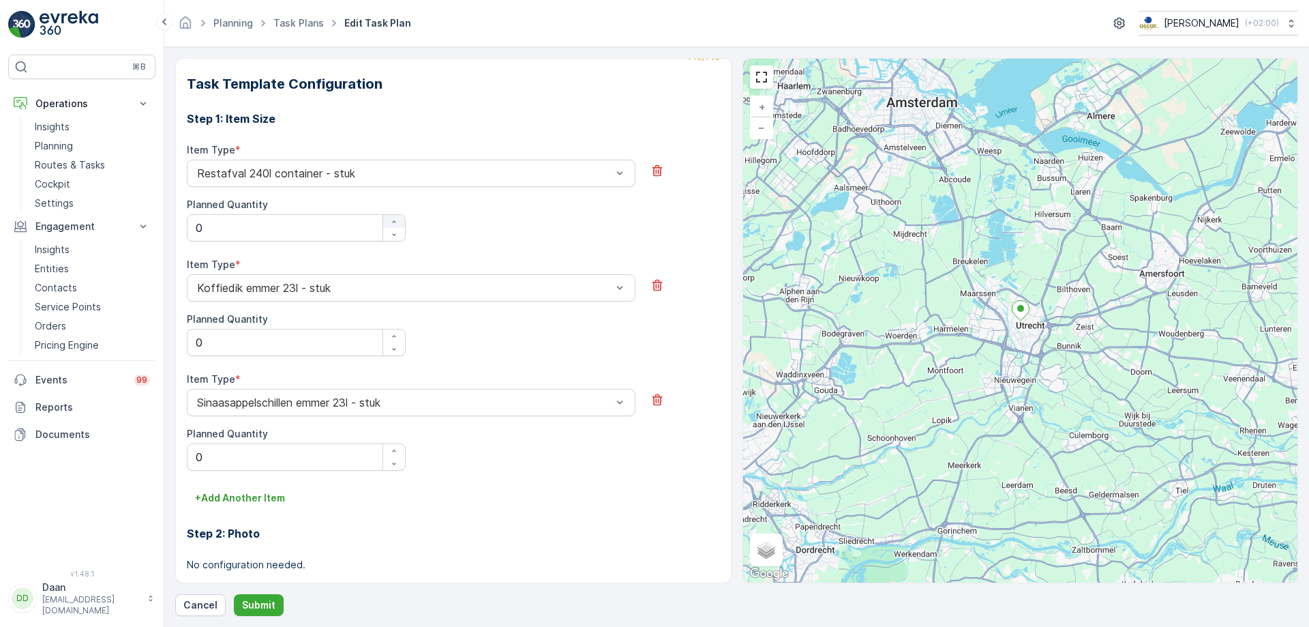
click at [396, 220] on icon "button" at bounding box center [394, 222] width 8 height 8
type Quantity "1"
click at [515, 243] on div "Item Type * Restafval 240l container - stuk Planned Quantity 1" at bounding box center [453, 200] width 533 height 115
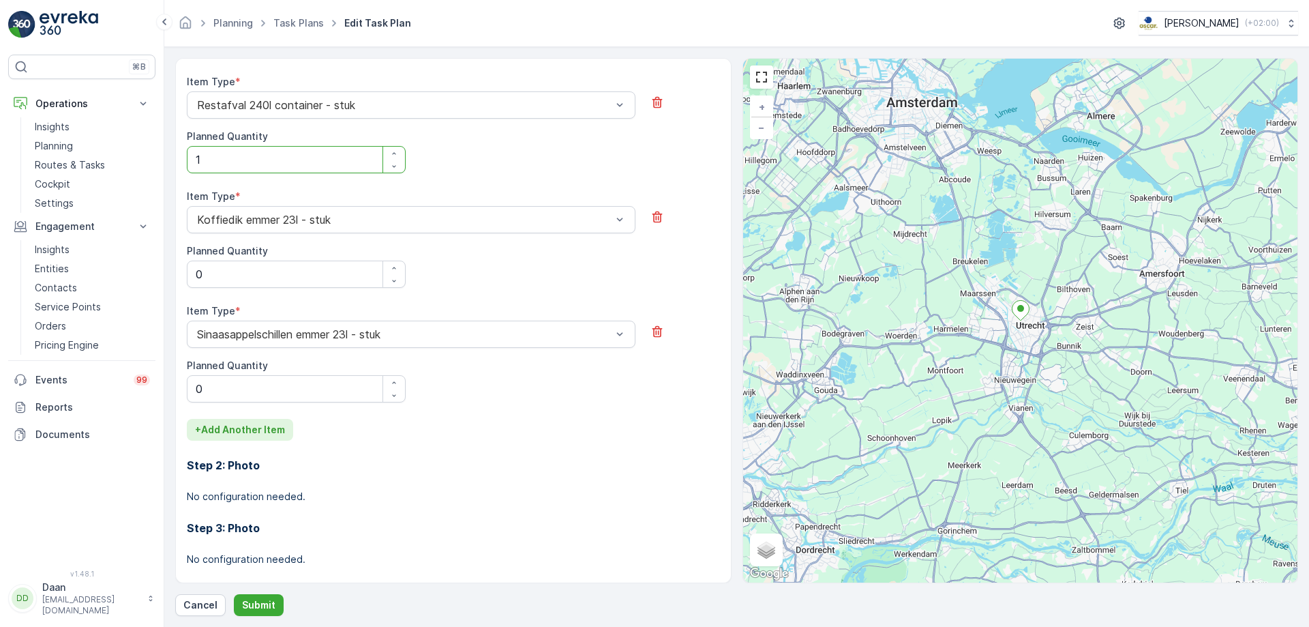
click at [266, 429] on p "+ Add Another Item" at bounding box center [240, 430] width 90 height 14
click at [392, 383] on icon "button" at bounding box center [394, 382] width 8 height 8
type Quantity "1"
click at [396, 263] on button "button" at bounding box center [394, 267] width 22 height 13
type Quantity "1"
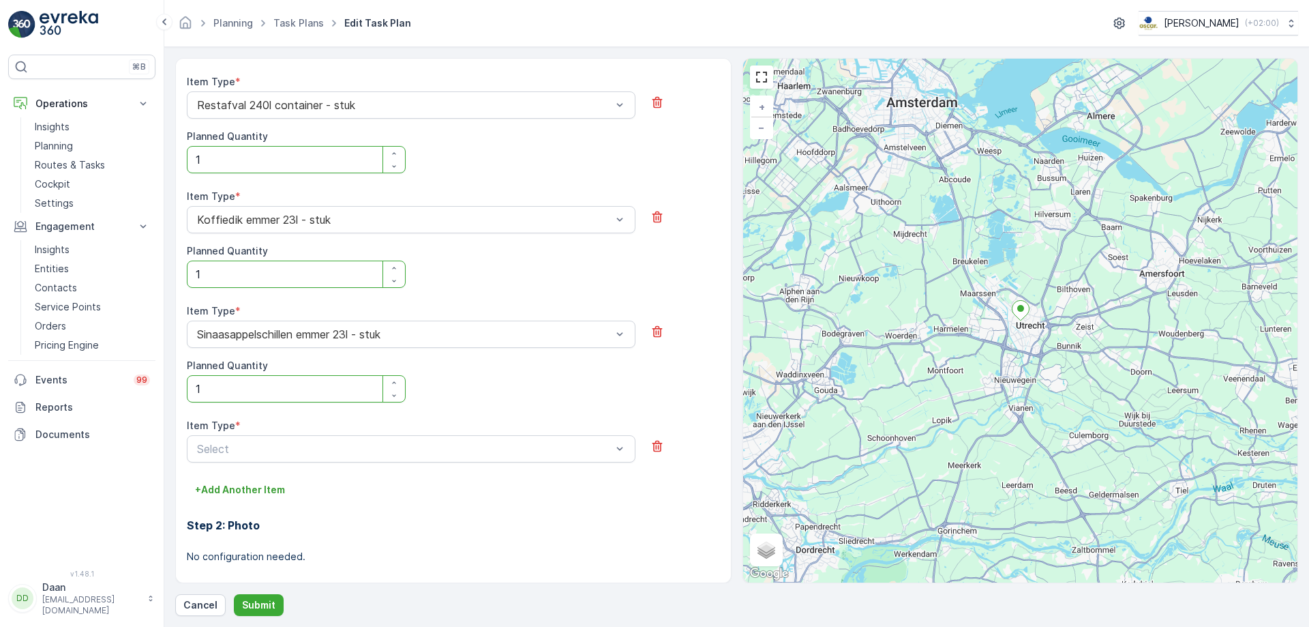
click at [383, 434] on div "Item Type * Select" at bounding box center [411, 441] width 449 height 44
click at [387, 447] on div at bounding box center [404, 449] width 417 height 12
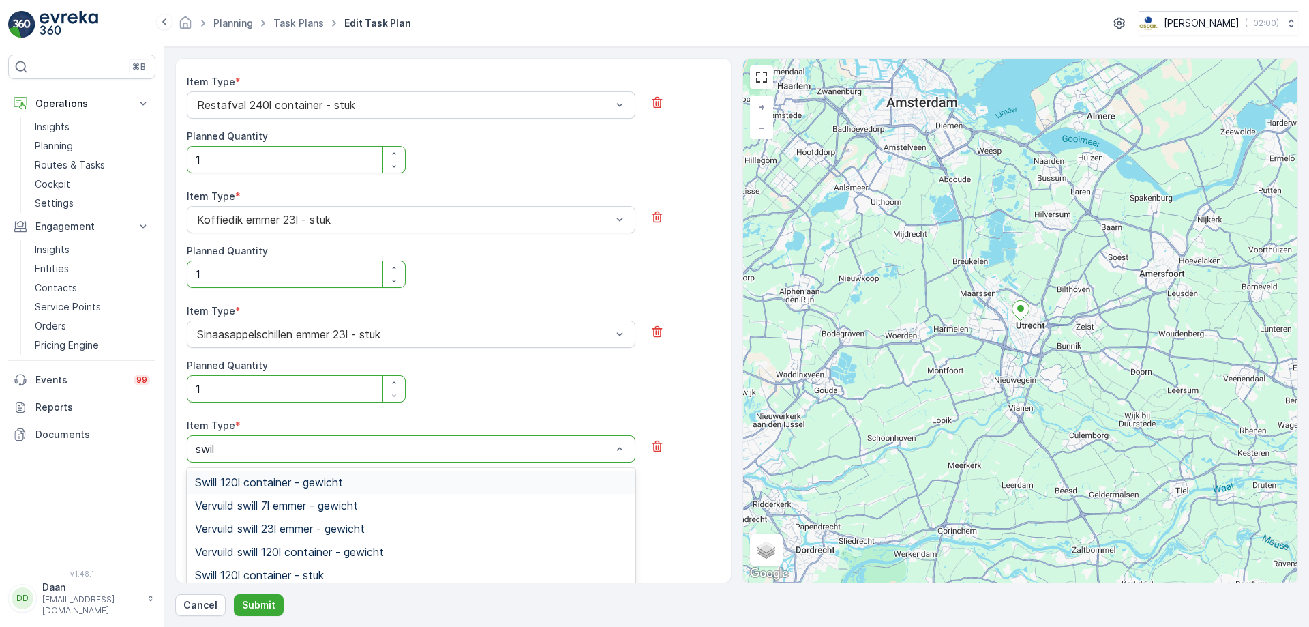
type input "swill"
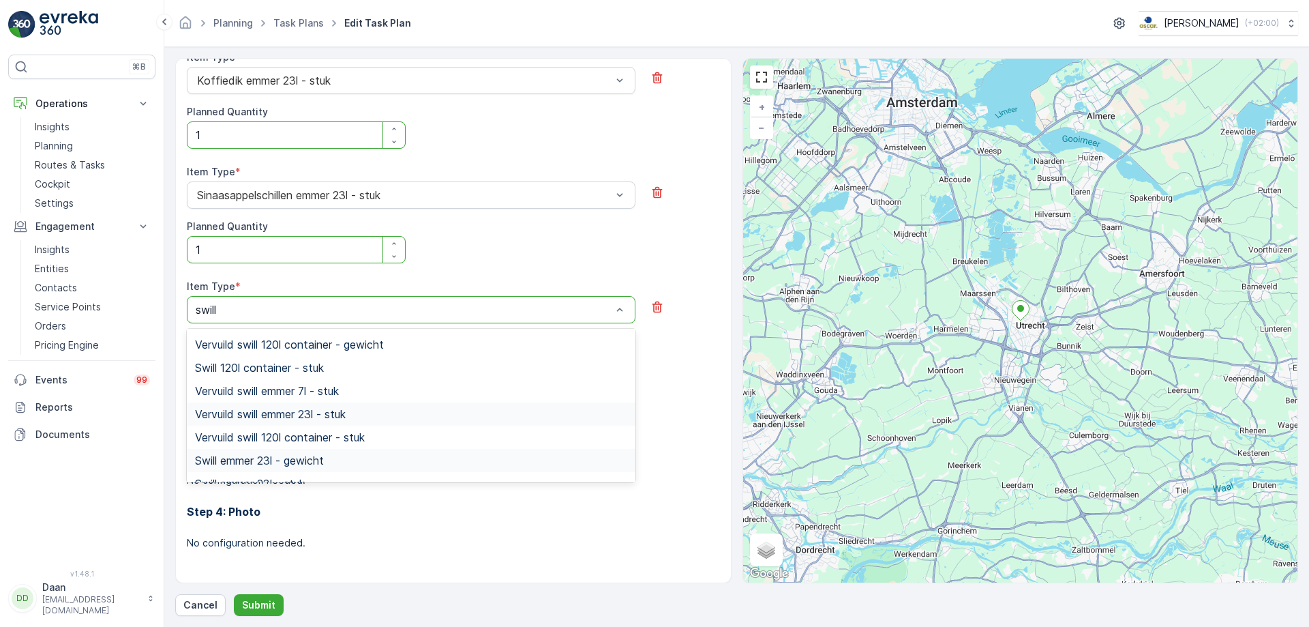
scroll to position [130, 0]
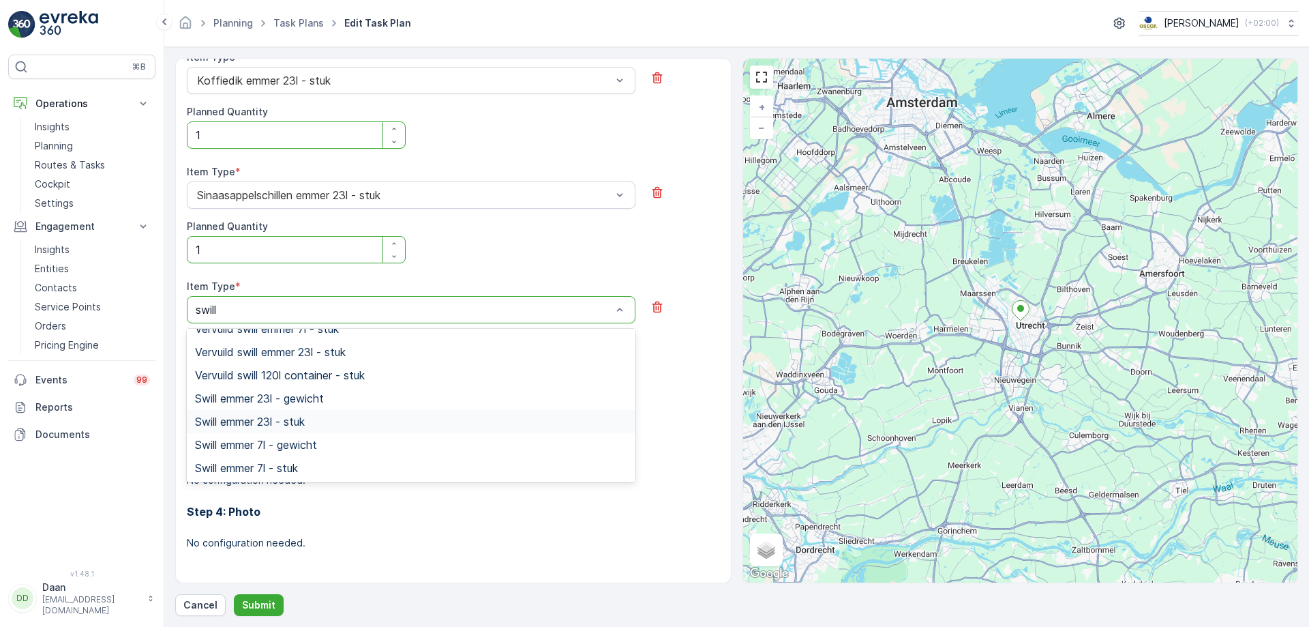
click at [347, 423] on div "Swill emmer 23l - stuk" at bounding box center [411, 421] width 432 height 12
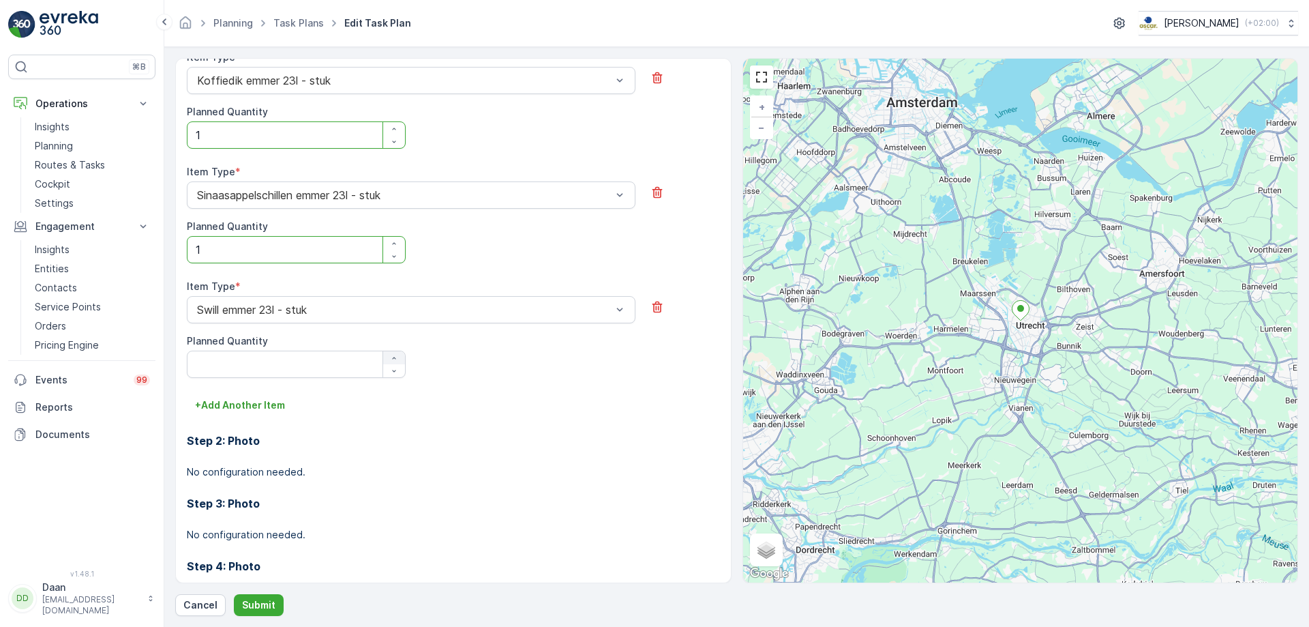
click at [386, 359] on div "button" at bounding box center [394, 358] width 22 height 8
click at [396, 360] on icon "button" at bounding box center [394, 358] width 8 height 8
type Quantity "2"
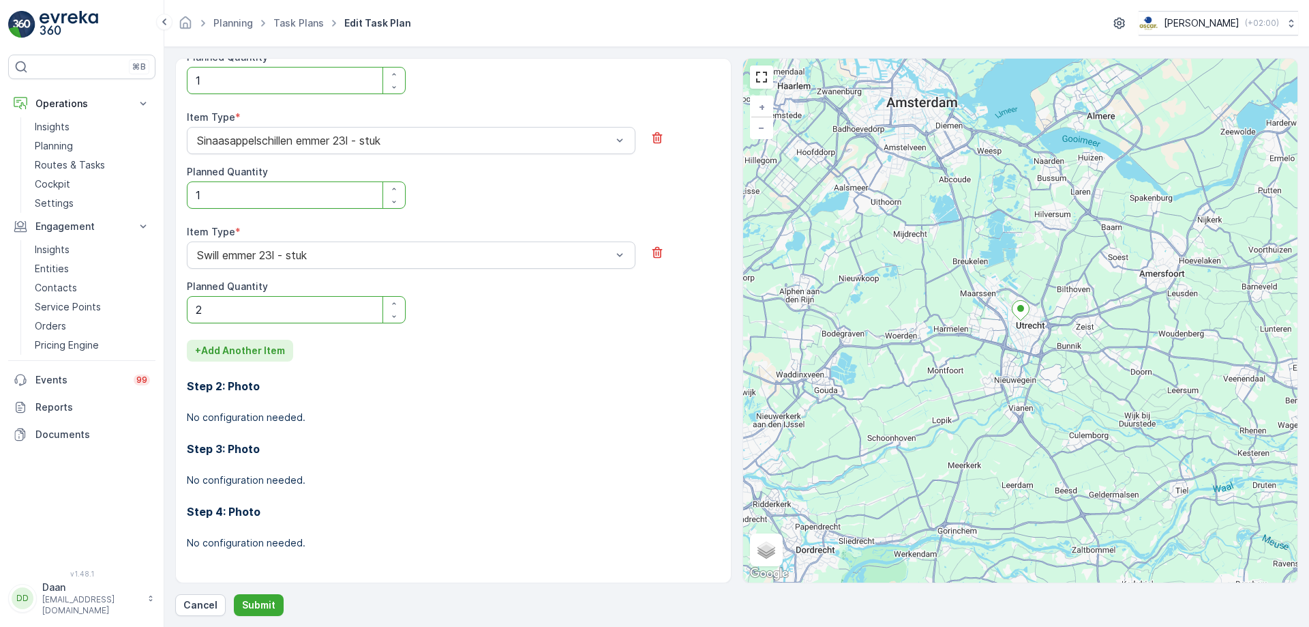
click at [271, 349] on p "+ Add Another Item" at bounding box center [240, 351] width 90 height 14
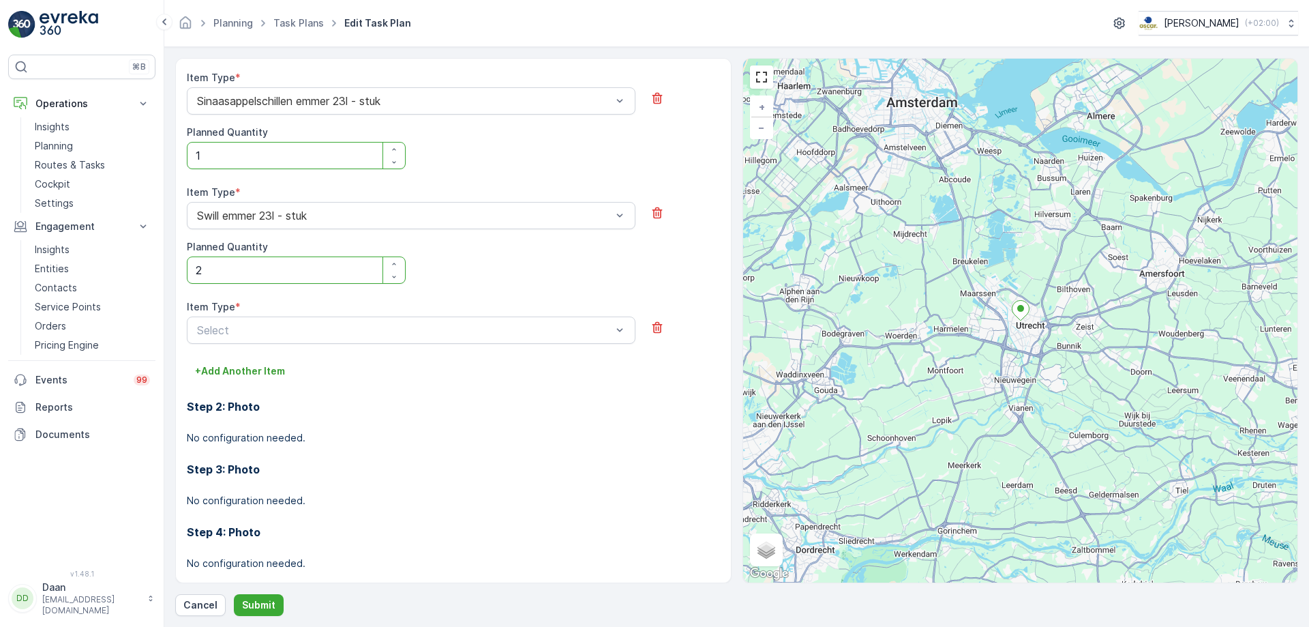
scroll to position [778, 0]
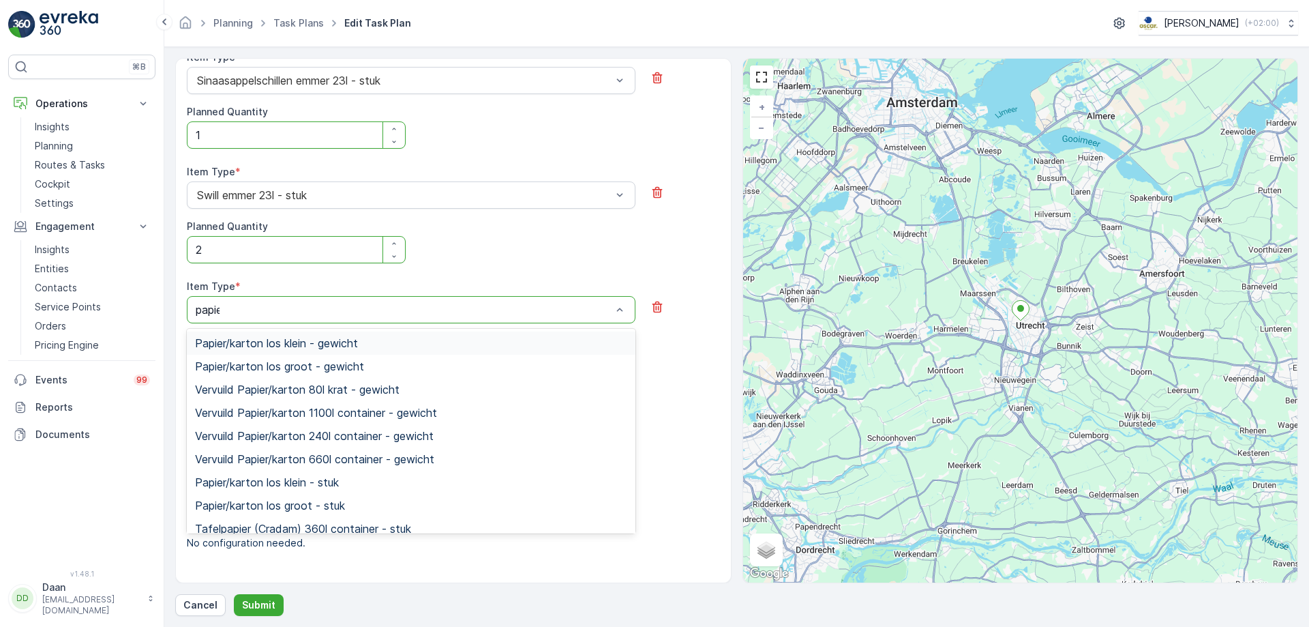
type input "papier"
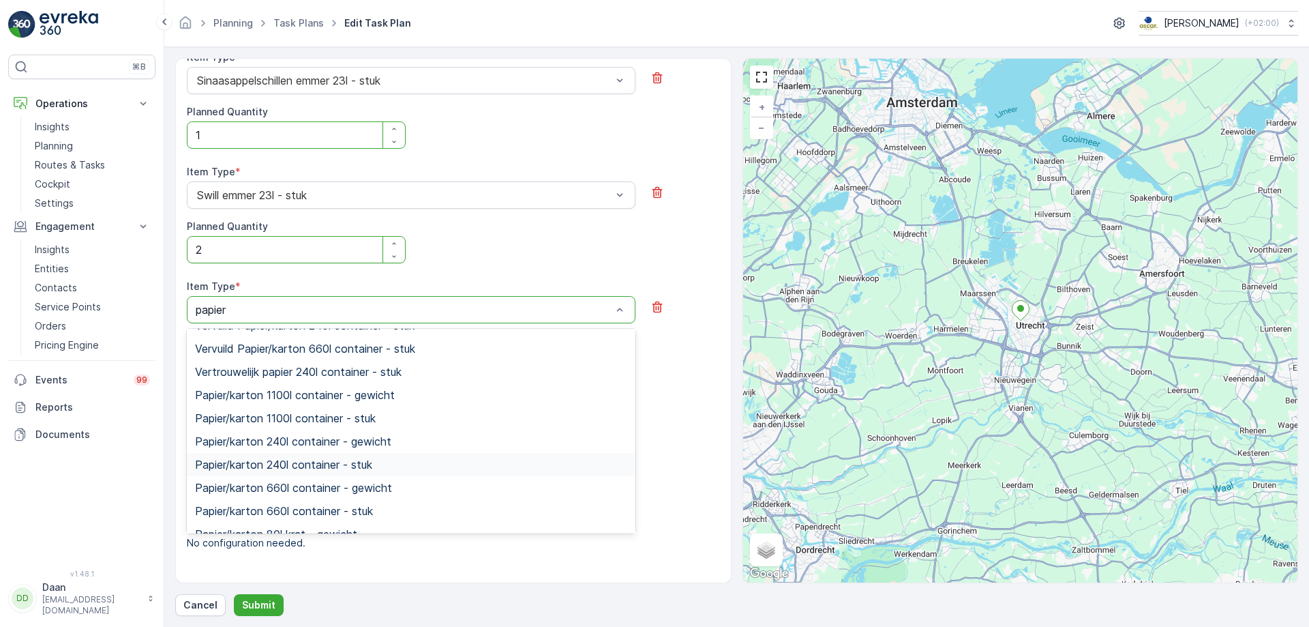
scroll to position [311, 0]
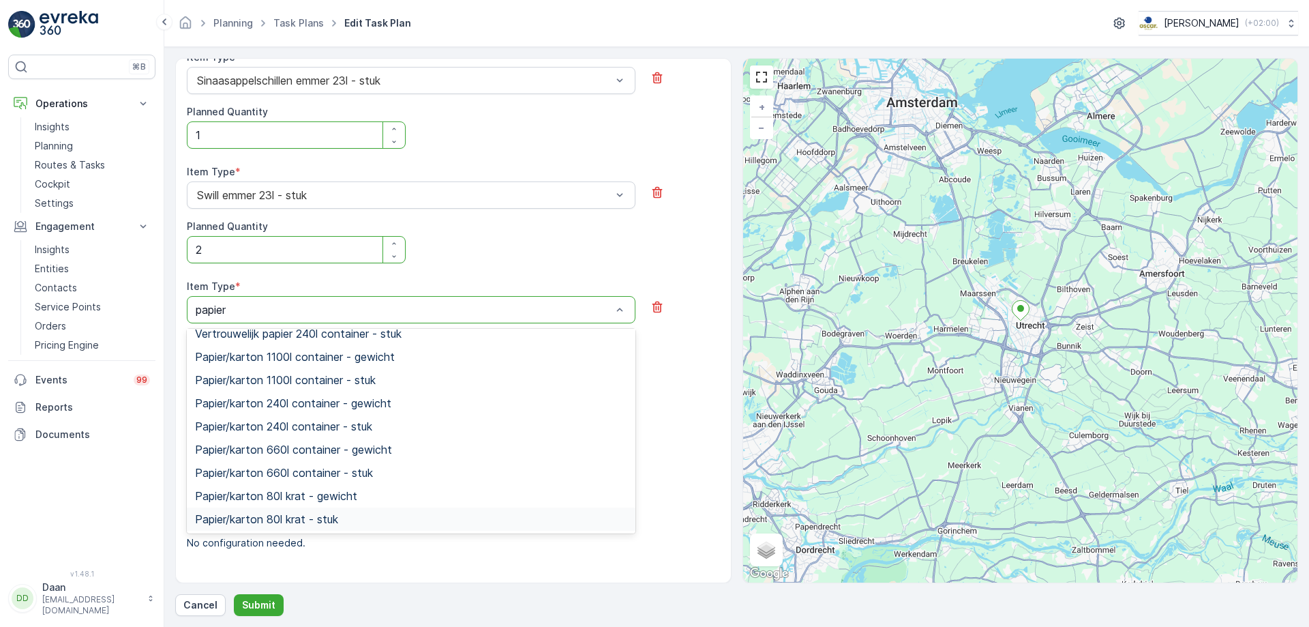
click at [376, 479] on div "Papier/karton 80l krat - stuk" at bounding box center [411, 519] width 432 height 12
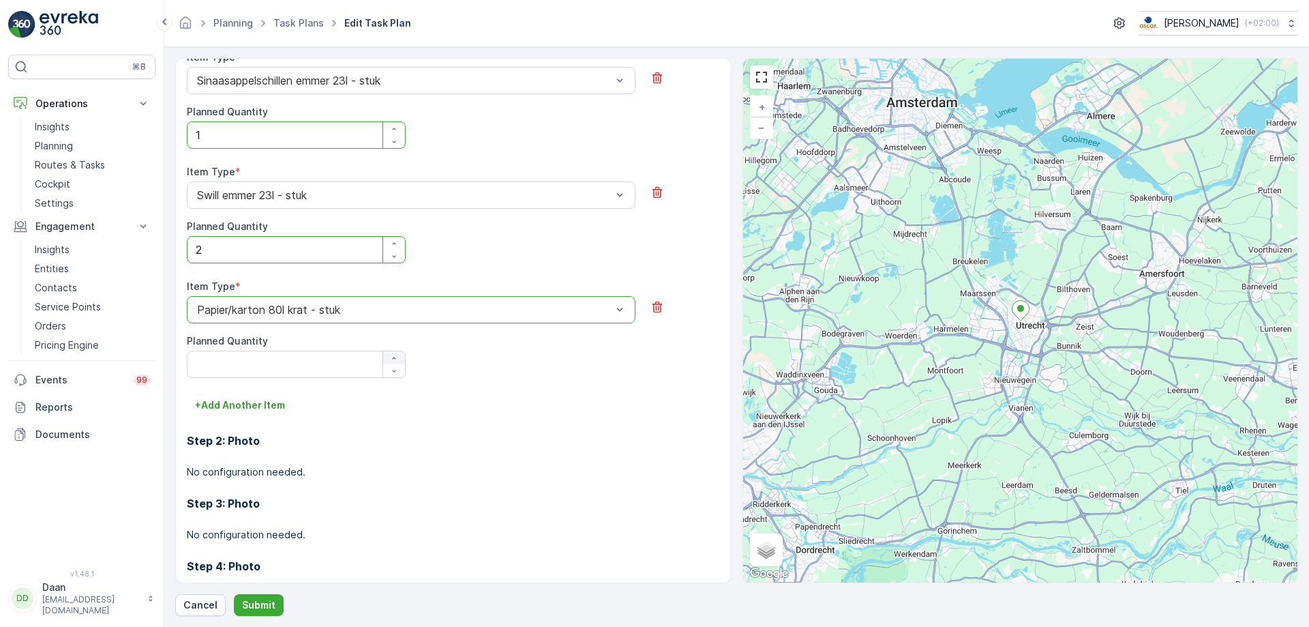
click at [390, 357] on icon "button" at bounding box center [394, 358] width 8 height 8
type Quantity "2"
click at [248, 398] on p "+ Add Another Item" at bounding box center [240, 405] width 90 height 14
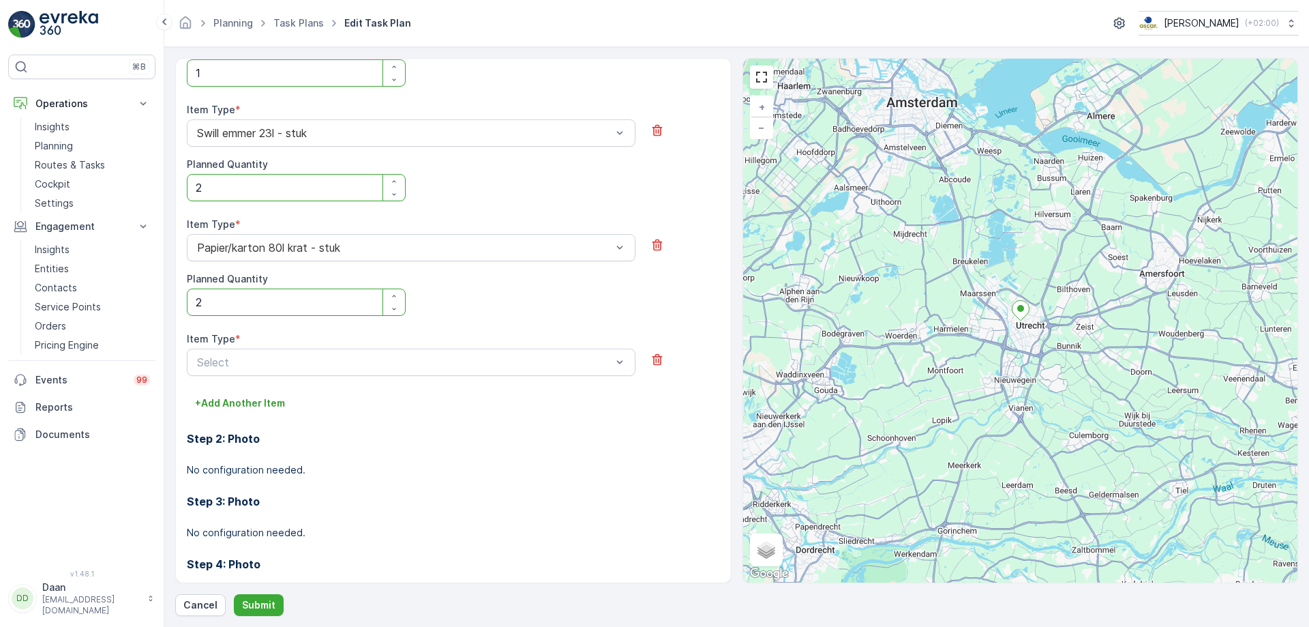
scroll to position [893, 0]
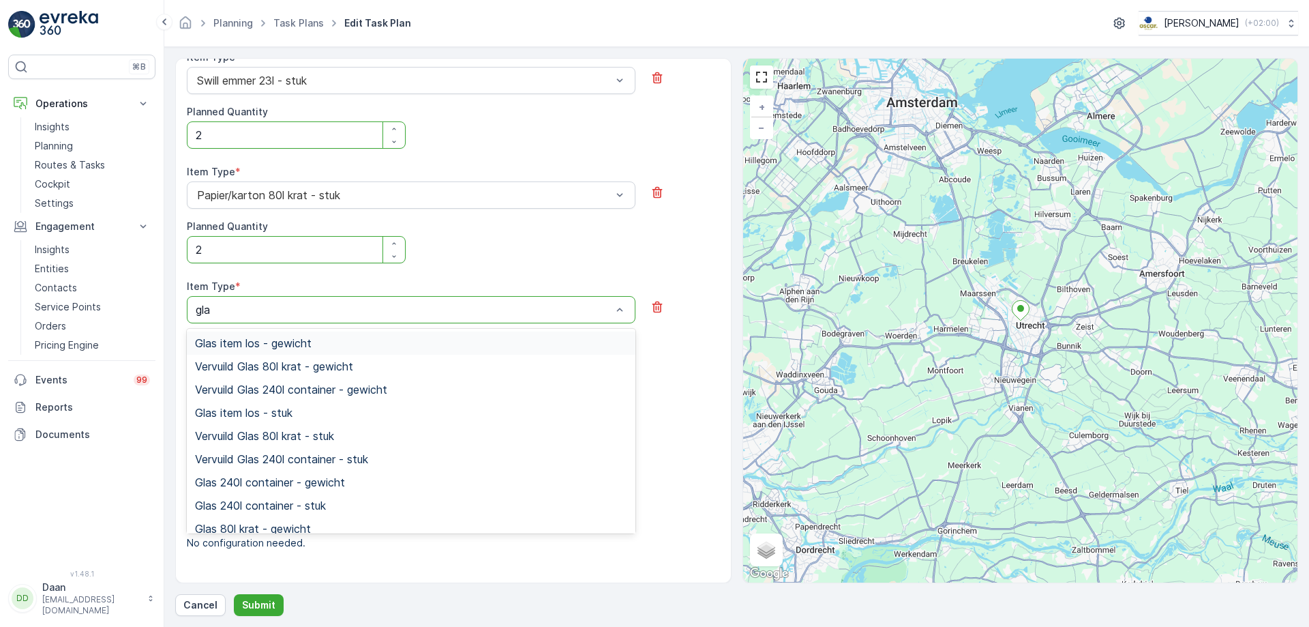
type input "glas"
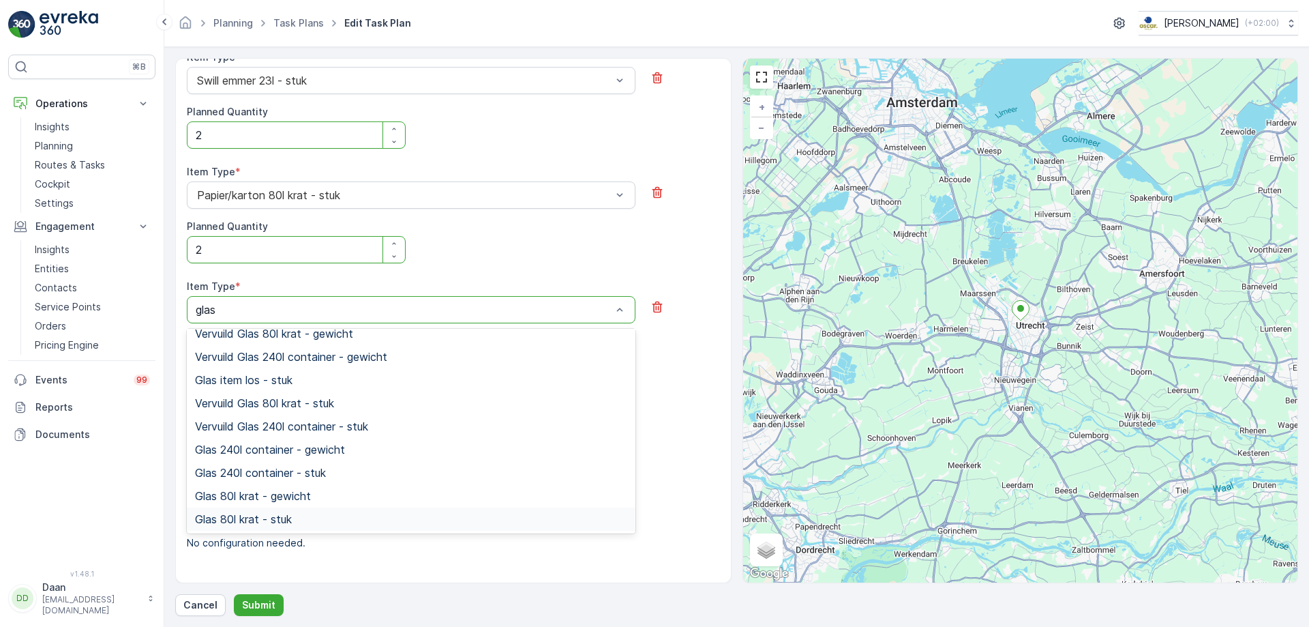
click at [462, 479] on div "Glas 80l krat - stuk" at bounding box center [411, 519] width 432 height 12
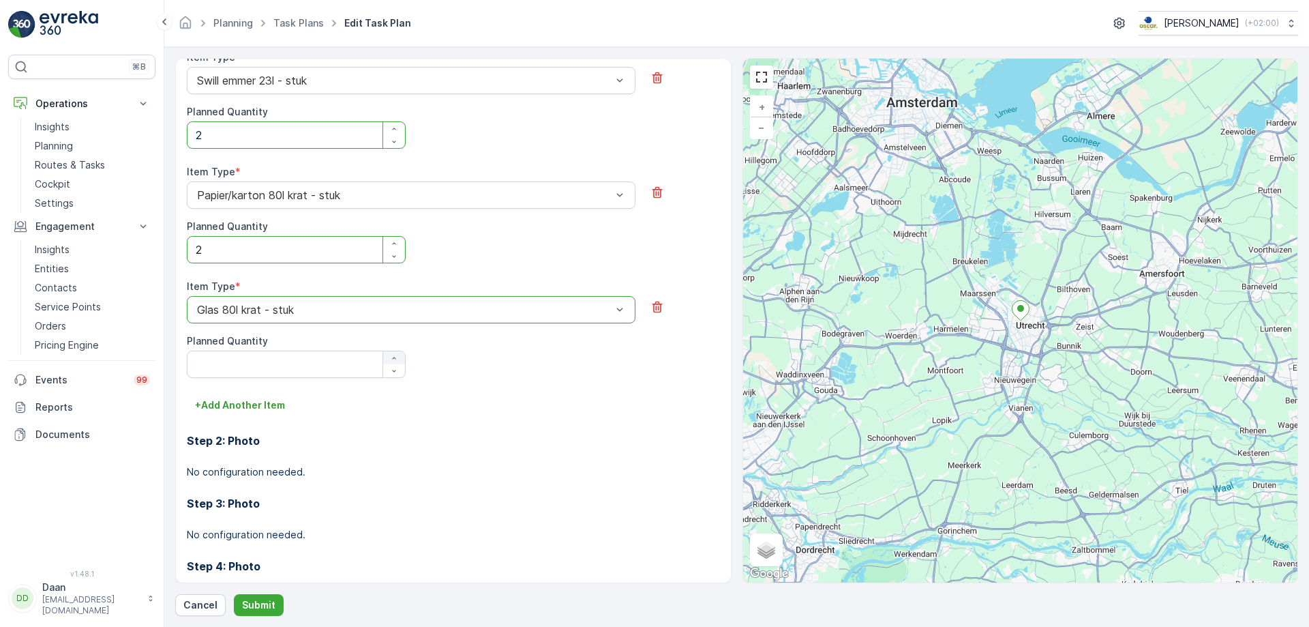
click at [396, 357] on icon "button" at bounding box center [394, 358] width 8 height 8
type Quantity "2"
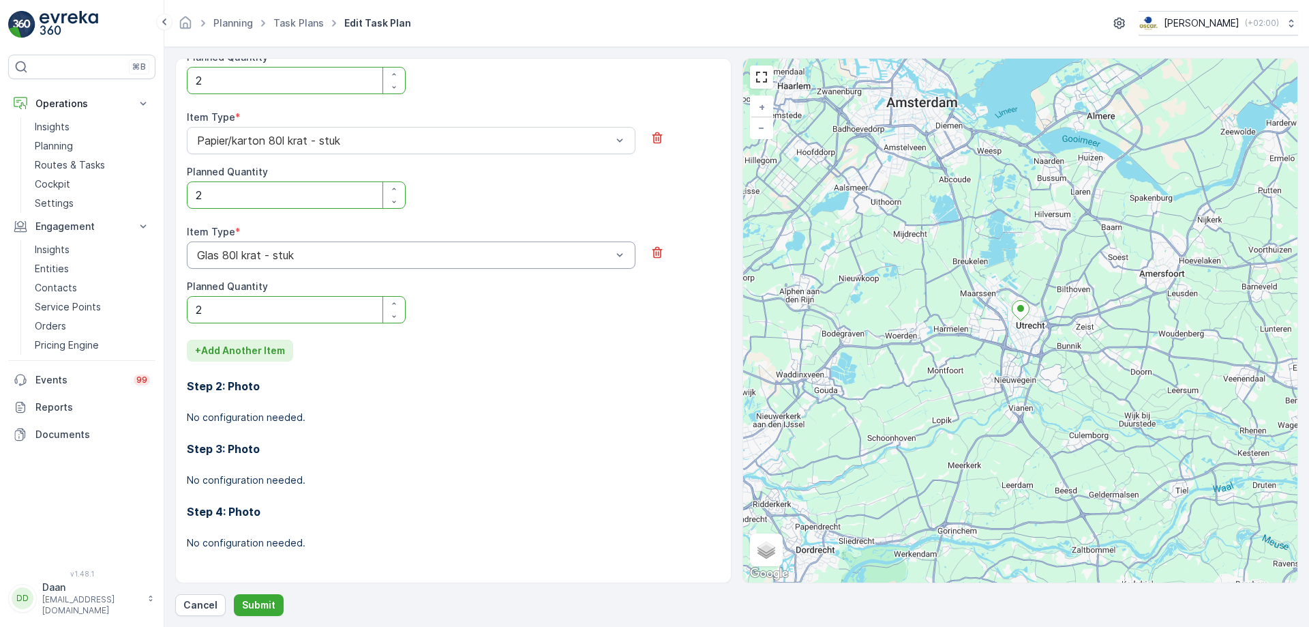
click at [278, 351] on p "+ Add Another Item" at bounding box center [240, 351] width 90 height 14
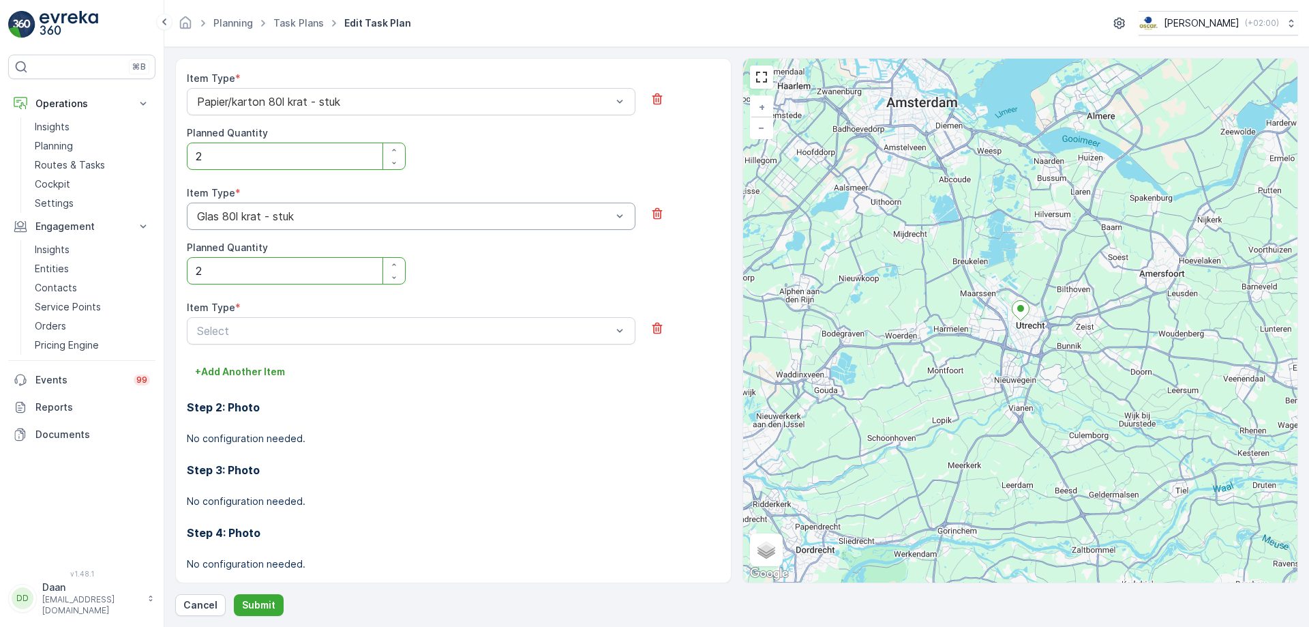
scroll to position [1007, 0]
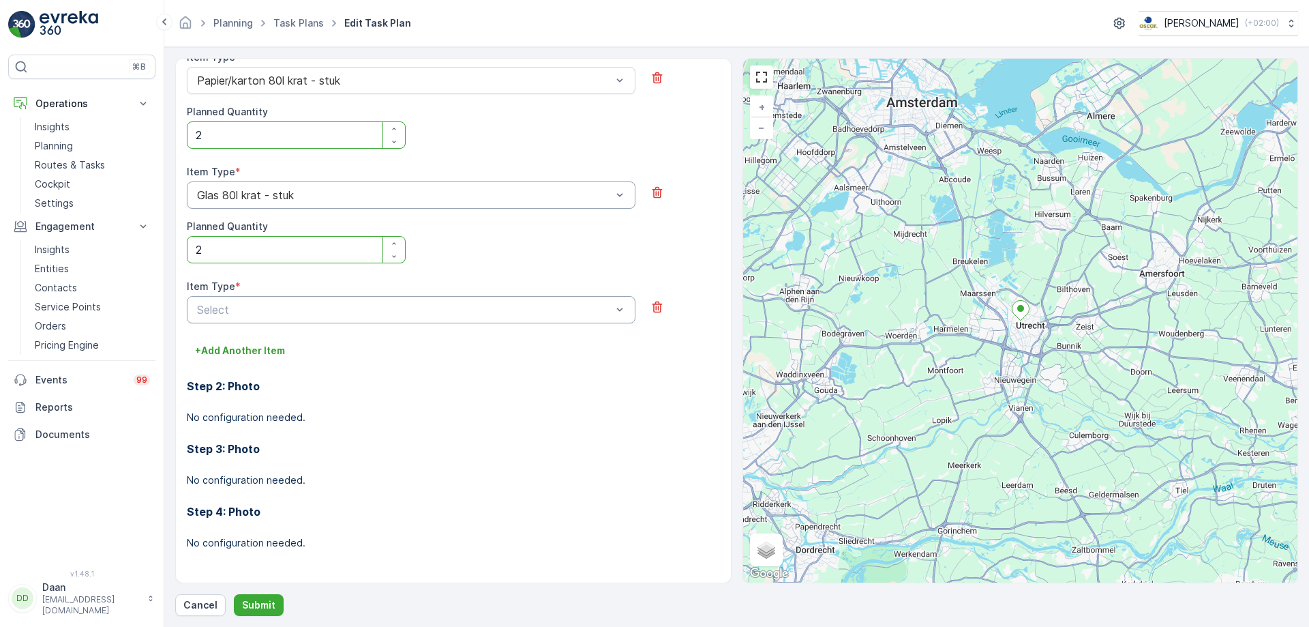
click at [565, 315] on div at bounding box center [404, 309] width 417 height 12
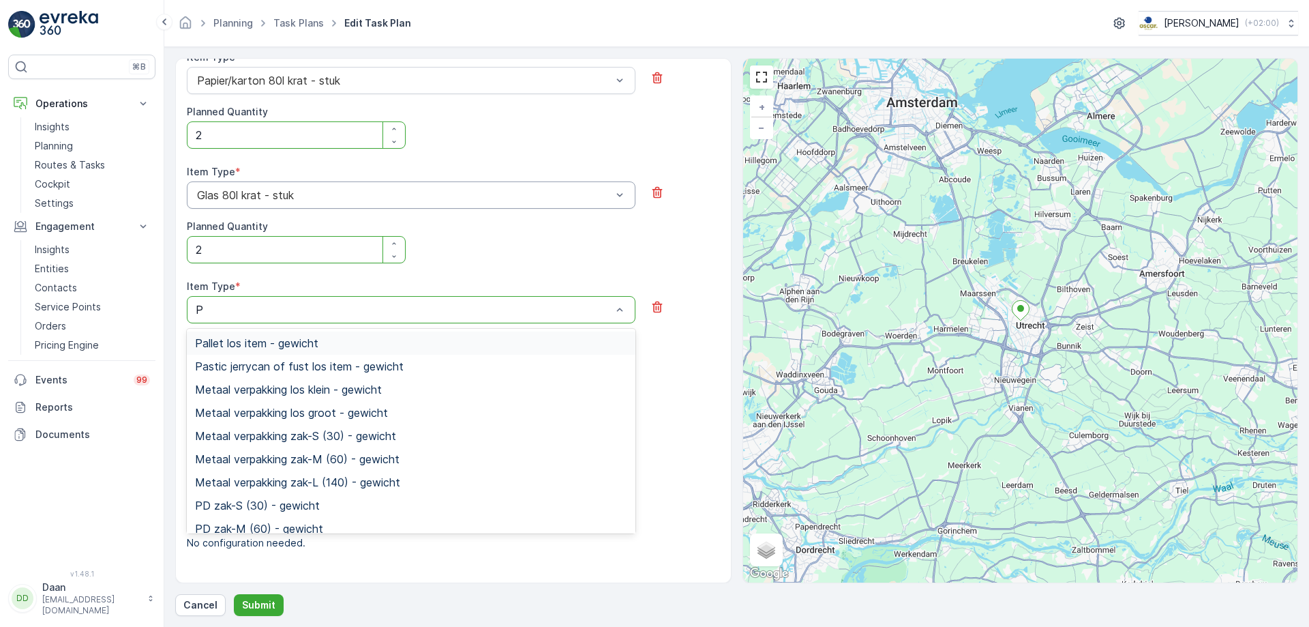
type input "PD"
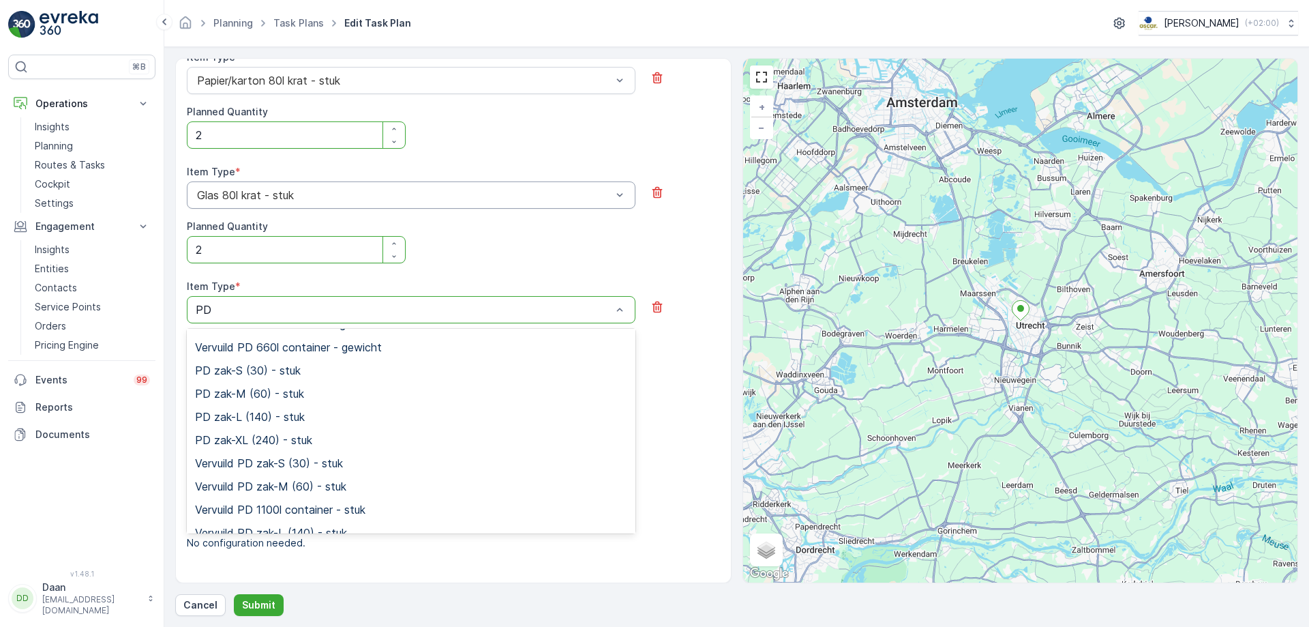
scroll to position [273, 0]
click at [417, 372] on div "PD zak-XL (240) - stuk" at bounding box center [411, 372] width 432 height 12
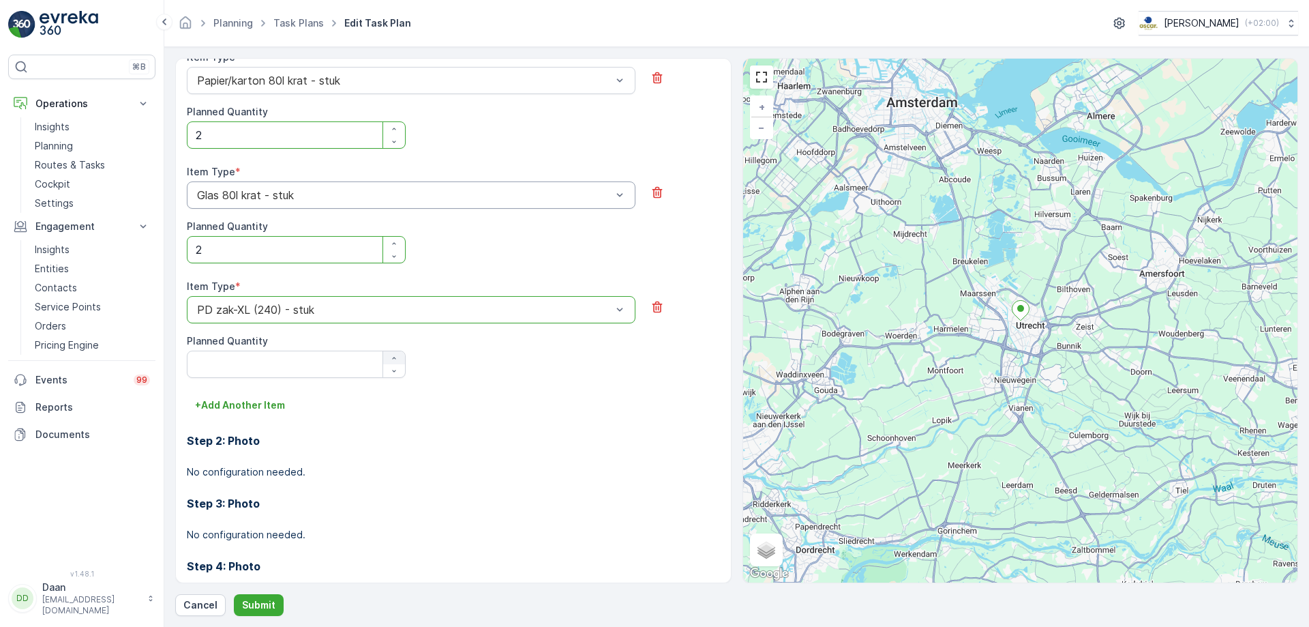
click at [396, 358] on icon "button" at bounding box center [394, 358] width 8 height 8
type Quantity "1"
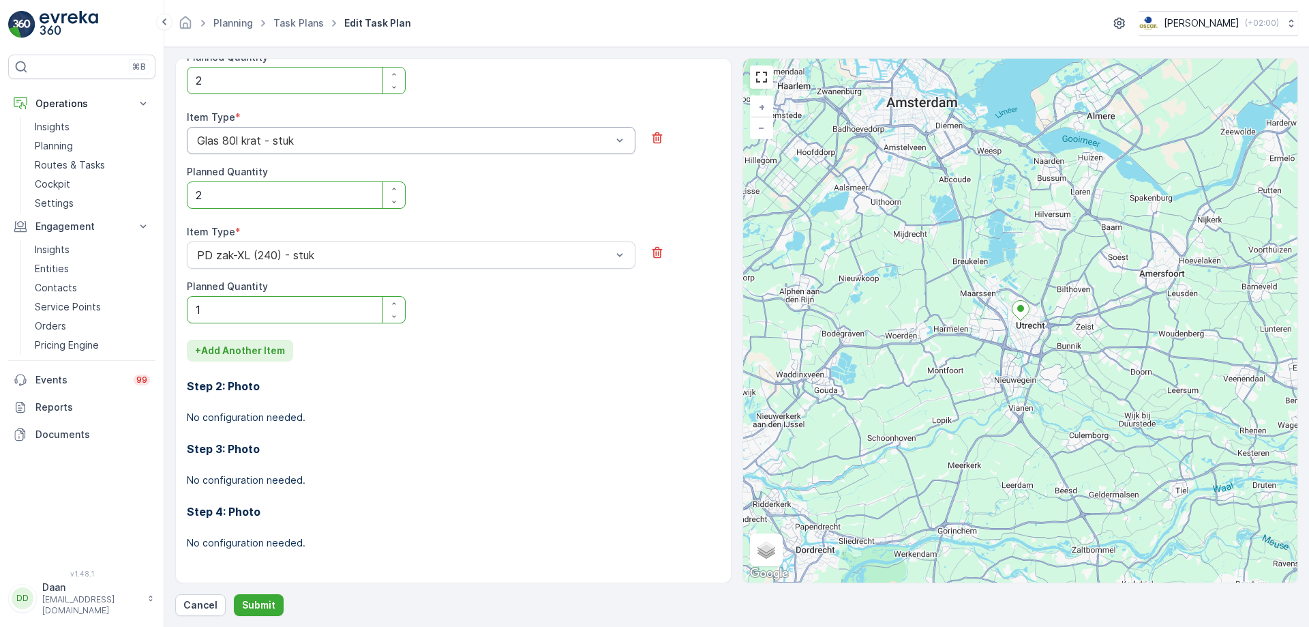
click at [264, 346] on p "+ Add Another Item" at bounding box center [240, 351] width 90 height 14
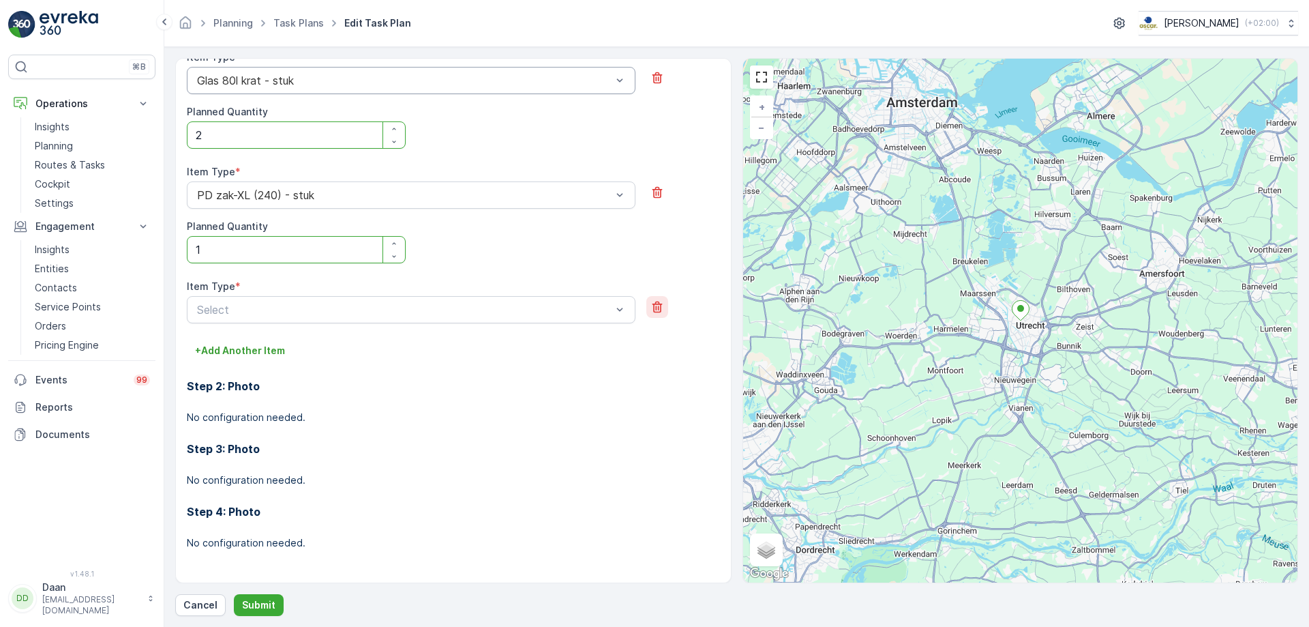
click at [655, 305] on icon "button" at bounding box center [658, 307] width 14 height 14
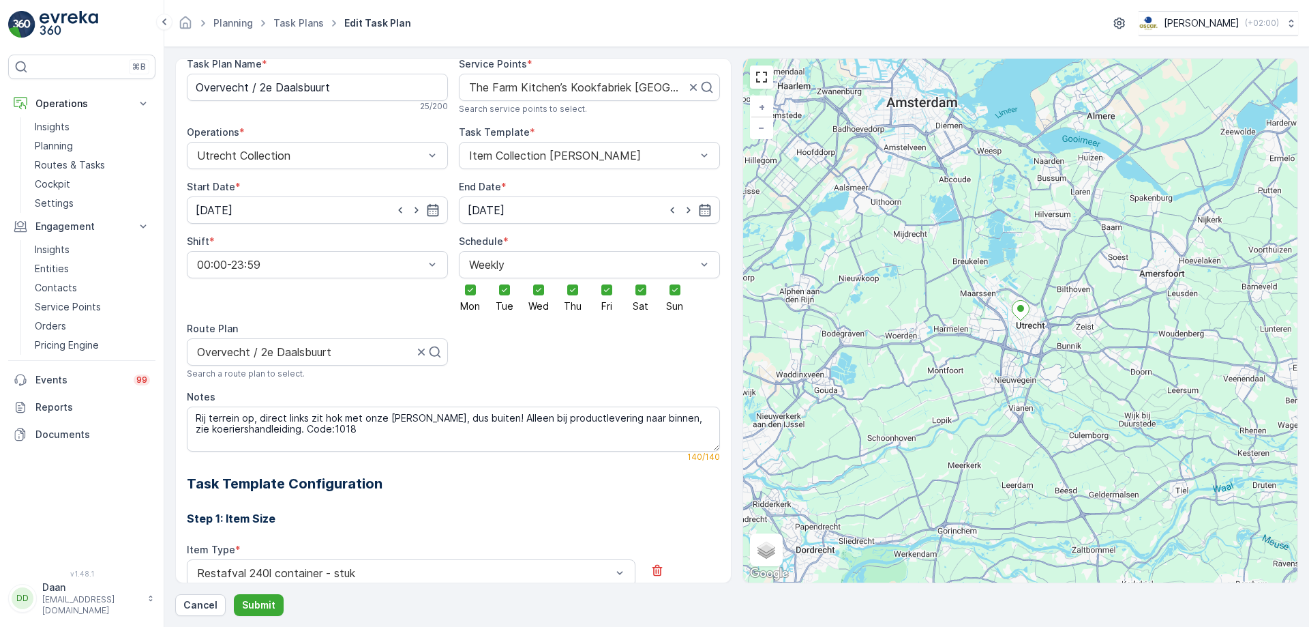
scroll to position [39, 0]
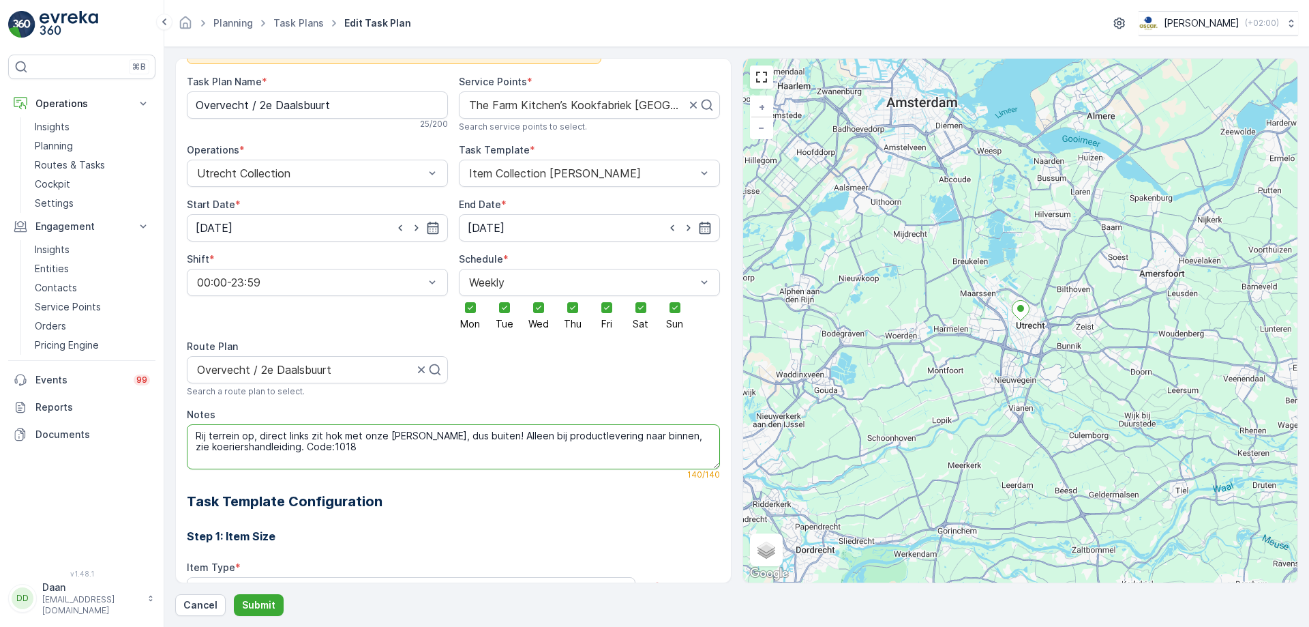
drag, startPoint x: 649, startPoint y: 435, endPoint x: 289, endPoint y: 450, distance: 359.7
click at [289, 450] on textarea "Rij terrein op, direct links zit hok met onze [PERSON_NAME], dus buiten! Alleen…" at bounding box center [453, 446] width 533 height 45
click at [567, 438] on textarea "Rij terrein op, direct links zit hok met onze [PERSON_NAME], dus buiten! Alleen…" at bounding box center [453, 446] width 533 height 45
type textarea "Rij terrein op, direct links zit hok met onze [PERSON_NAME], dus buiten! Alleen…"
click at [539, 479] on h2 "Task Template Configuration" at bounding box center [453, 501] width 533 height 20
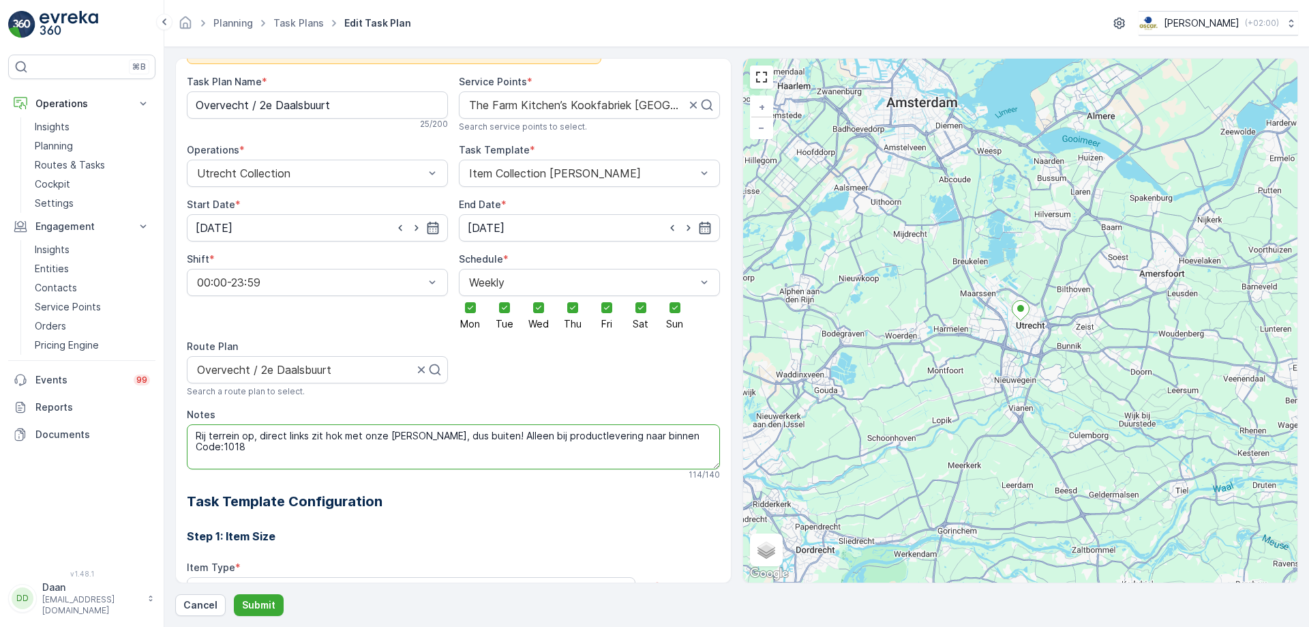
click at [679, 456] on textarea "Rij terrein op, direct links zit hok met onze [PERSON_NAME], dus buiten! Alleen…" at bounding box center [453, 446] width 533 height 45
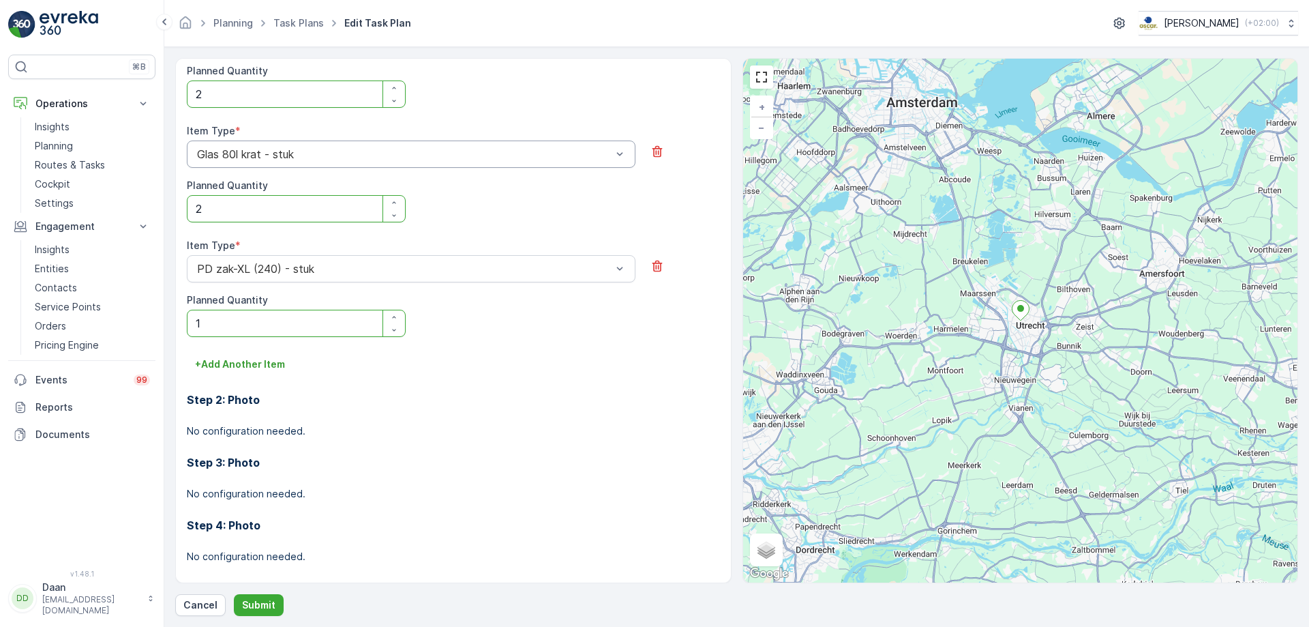
scroll to position [1062, 0]
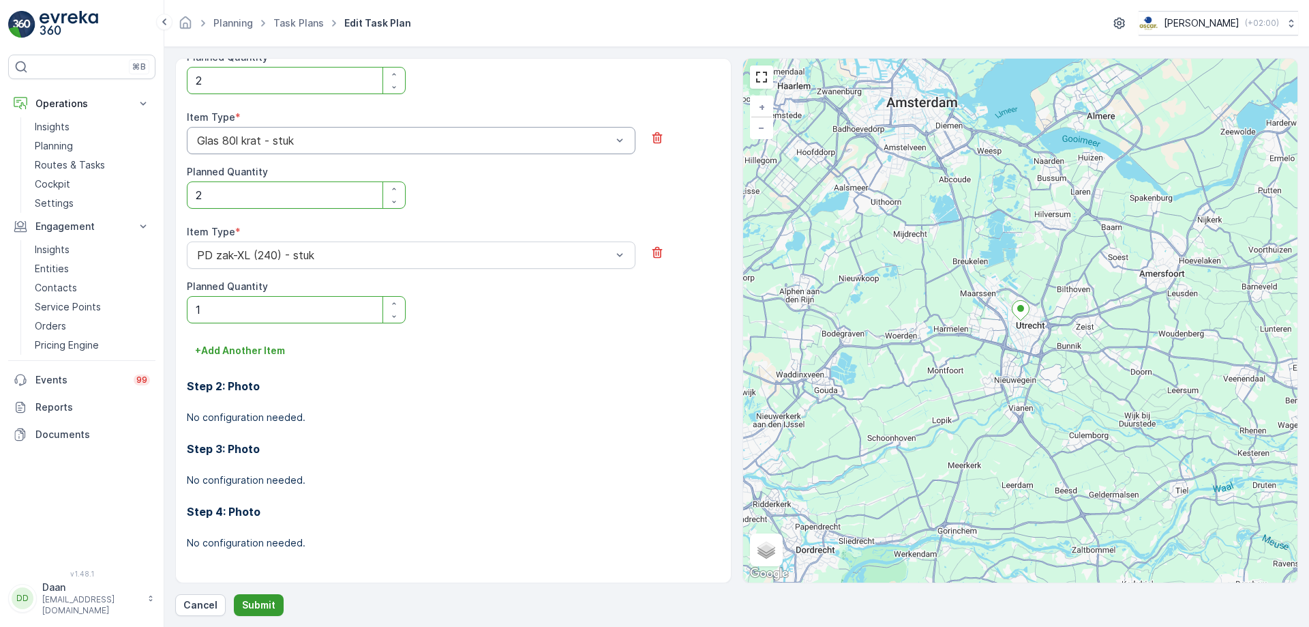
click at [260, 479] on p "Submit" at bounding box center [258, 605] width 33 height 14
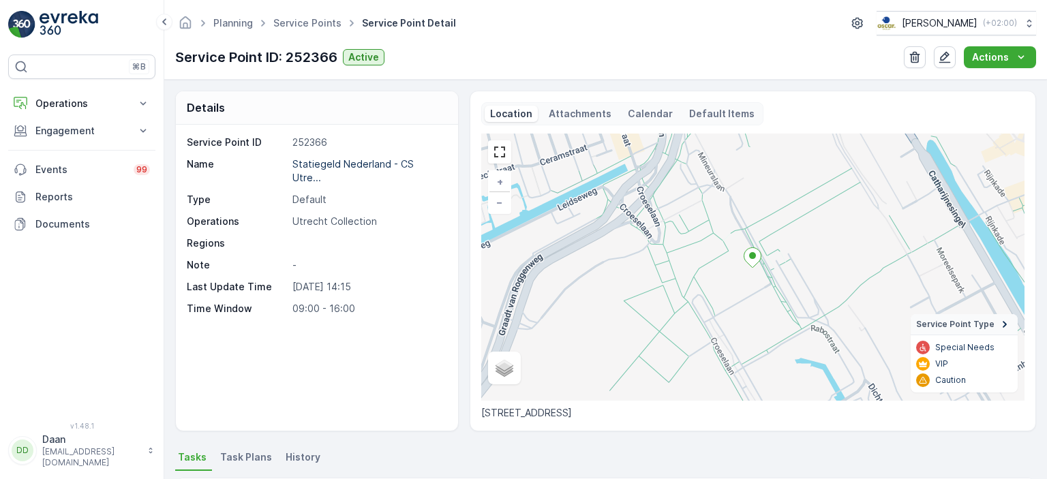
scroll to position [421, 0]
